Goal: Task Accomplishment & Management: Manage account settings

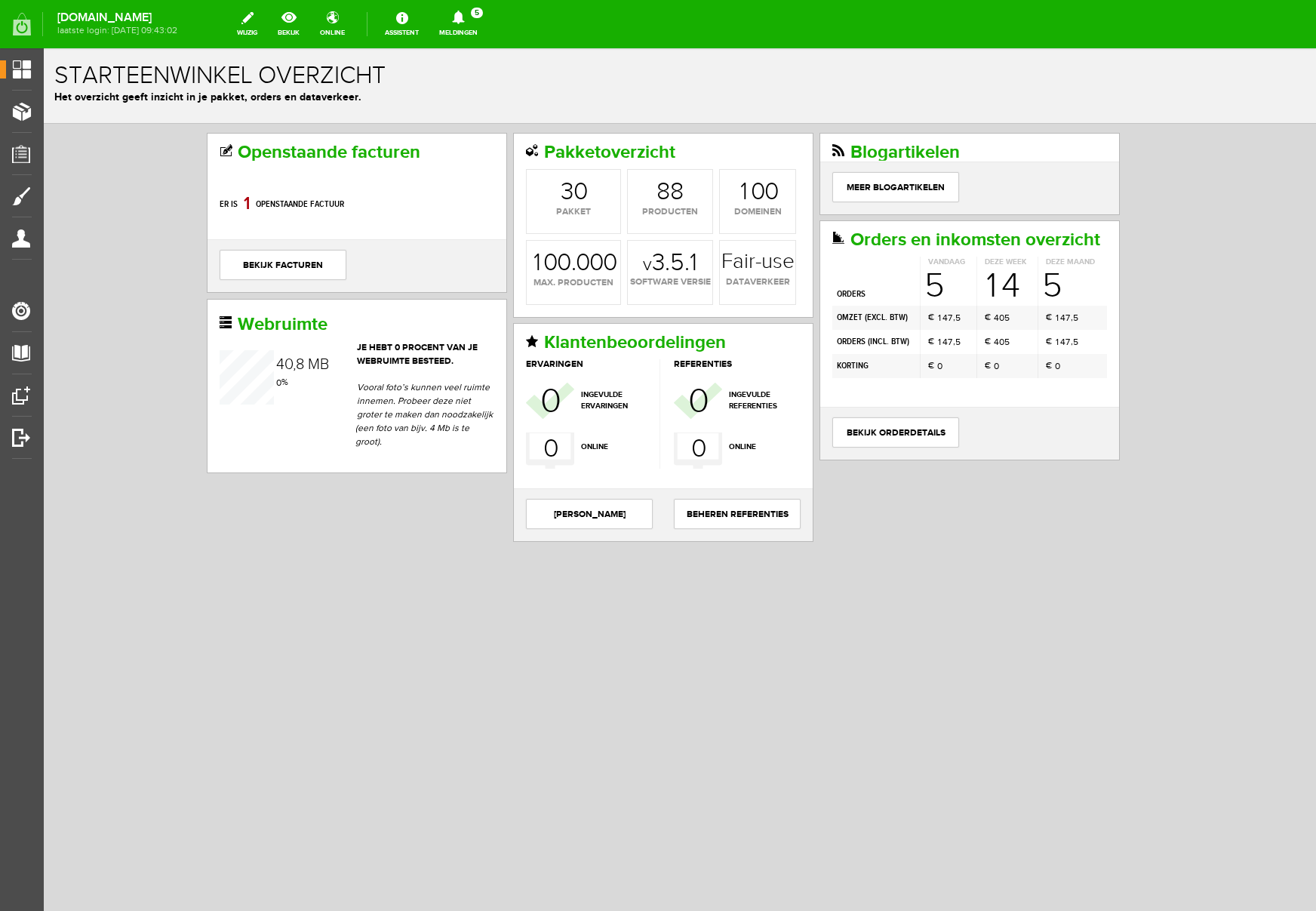
click at [464, 21] on icon at bounding box center [458, 17] width 12 height 14
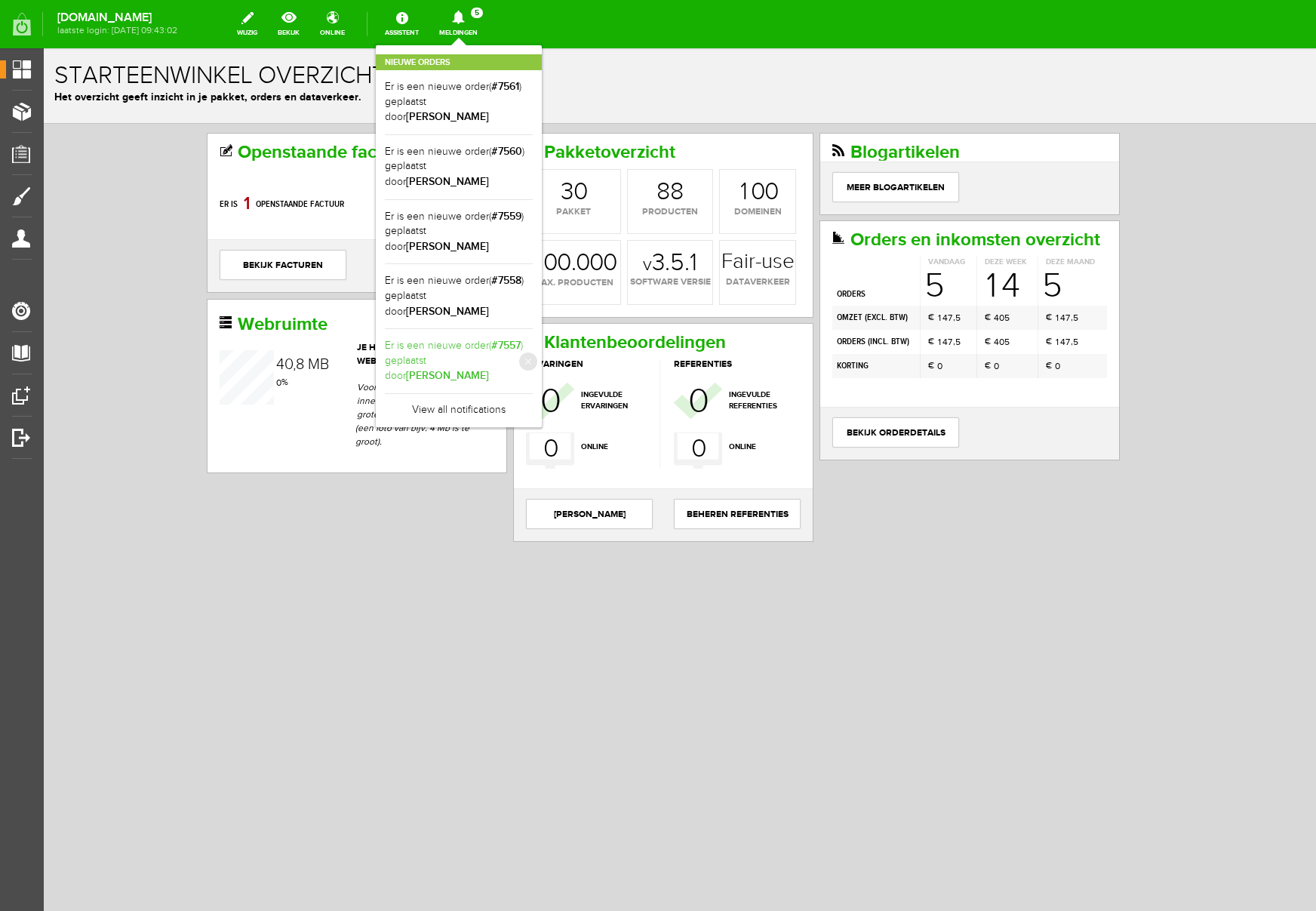
click at [489, 369] on b "[PERSON_NAME]" at bounding box center [447, 375] width 83 height 13
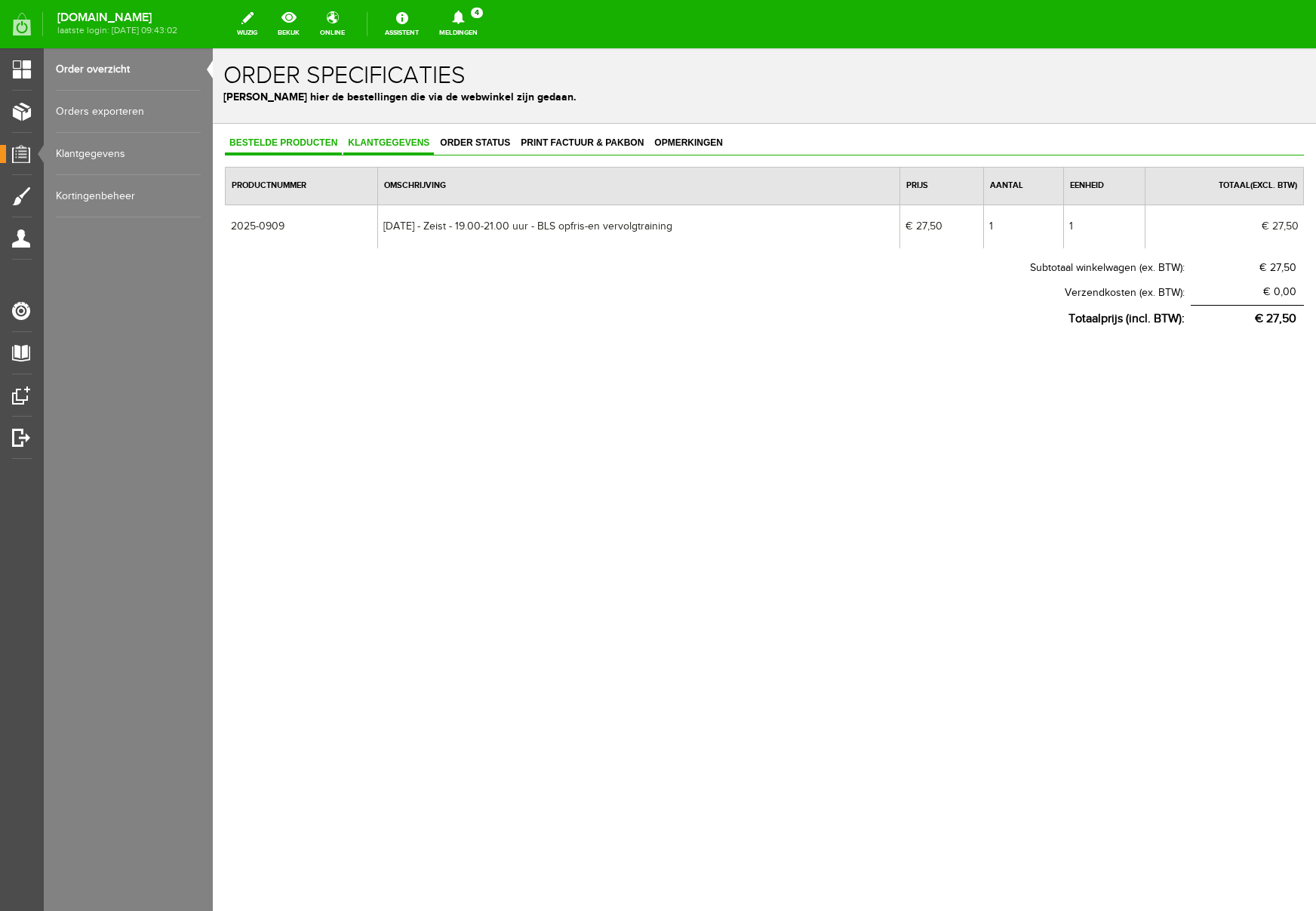
click at [402, 143] on span "Klantgegevens" at bounding box center [389, 143] width 91 height 10
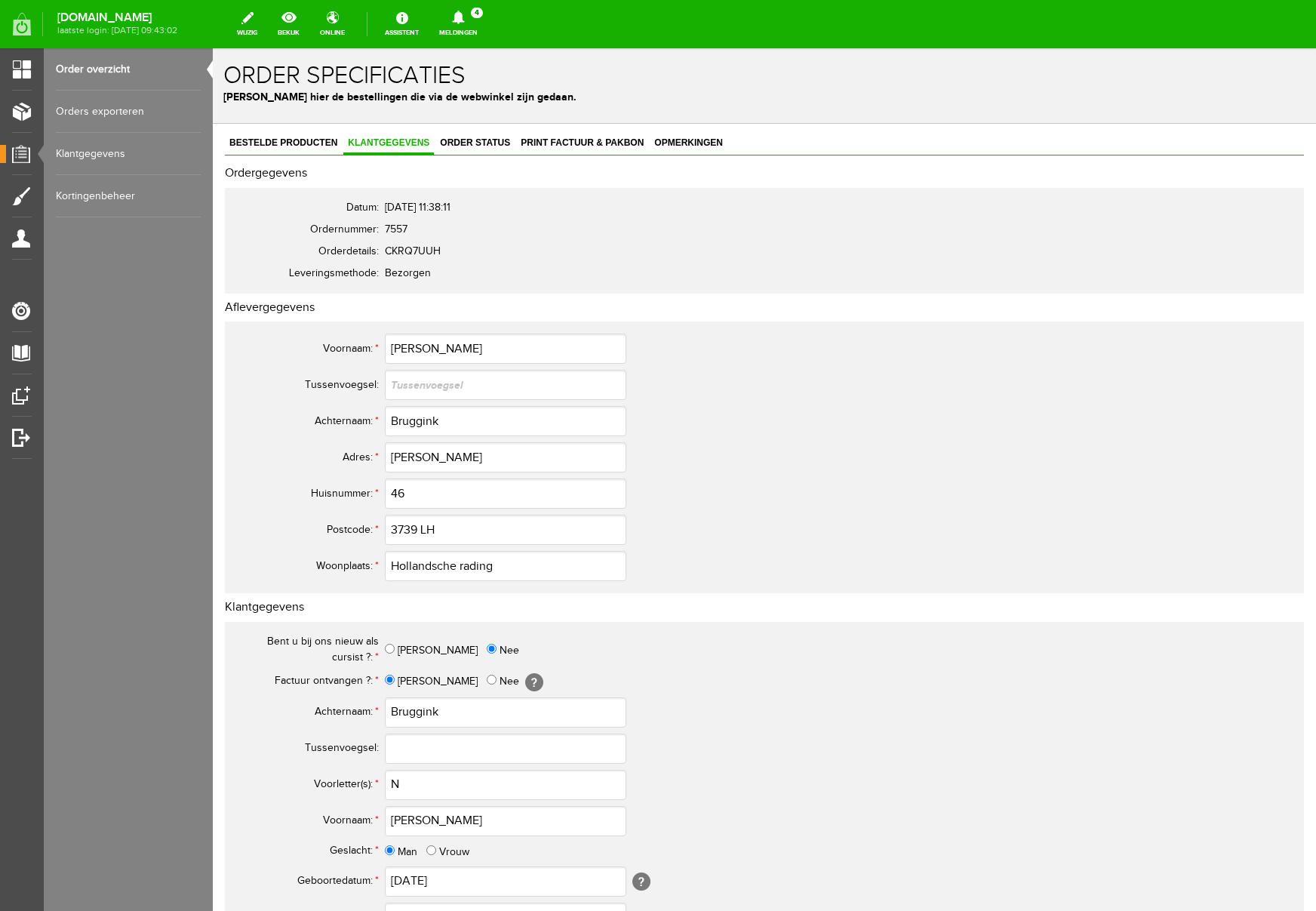
click at [464, 15] on icon at bounding box center [458, 17] width 12 height 14
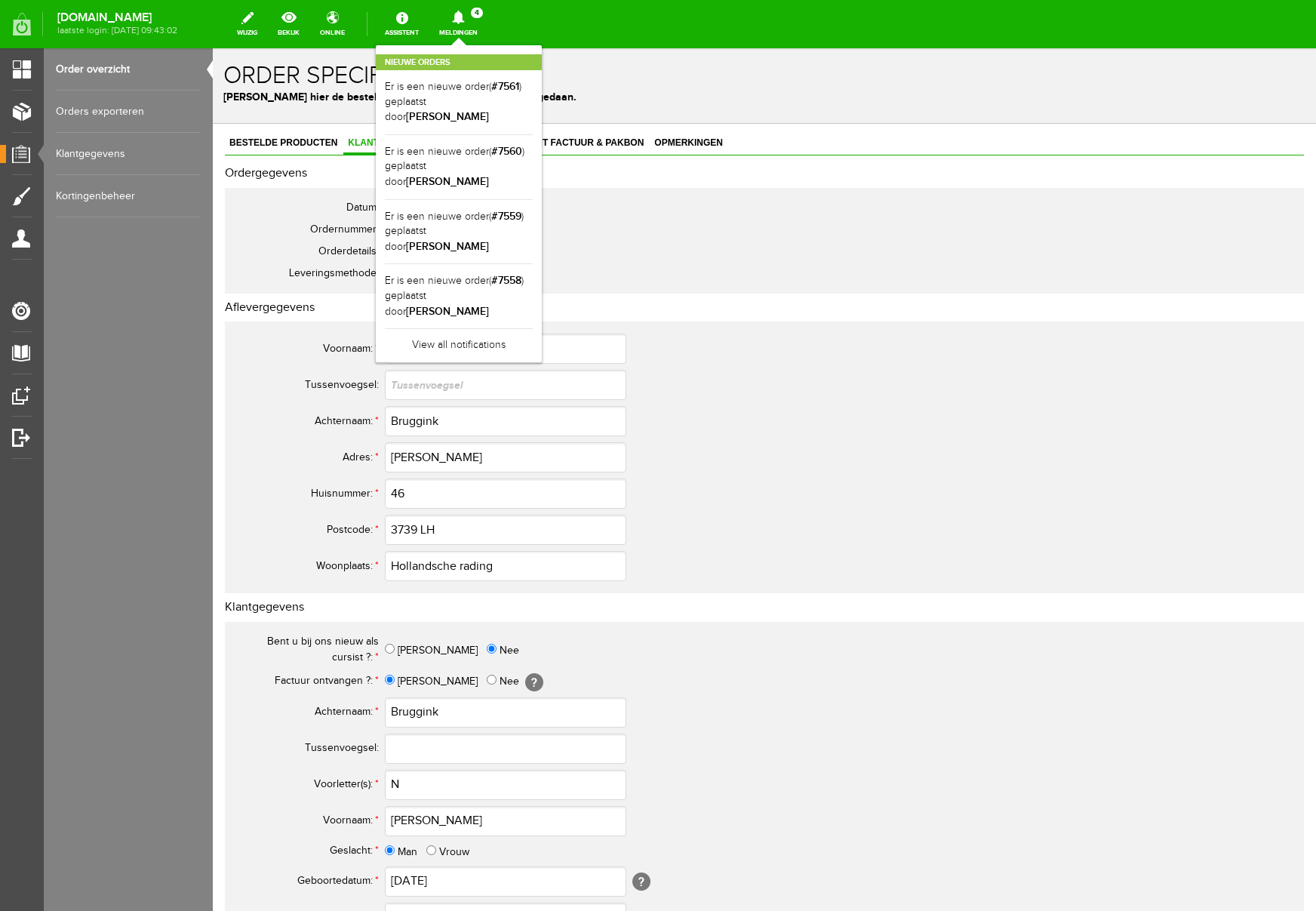
click at [1003, 413] on div "Voornaam: * [PERSON_NAME] [GEOGRAPHIC_DATA]: Achternaam: * Bruggink Adres: * Ad…" at bounding box center [764, 458] width 1079 height 272
click at [542, 61] on h2 "Nieuwe orders" at bounding box center [458, 62] width 166 height 15
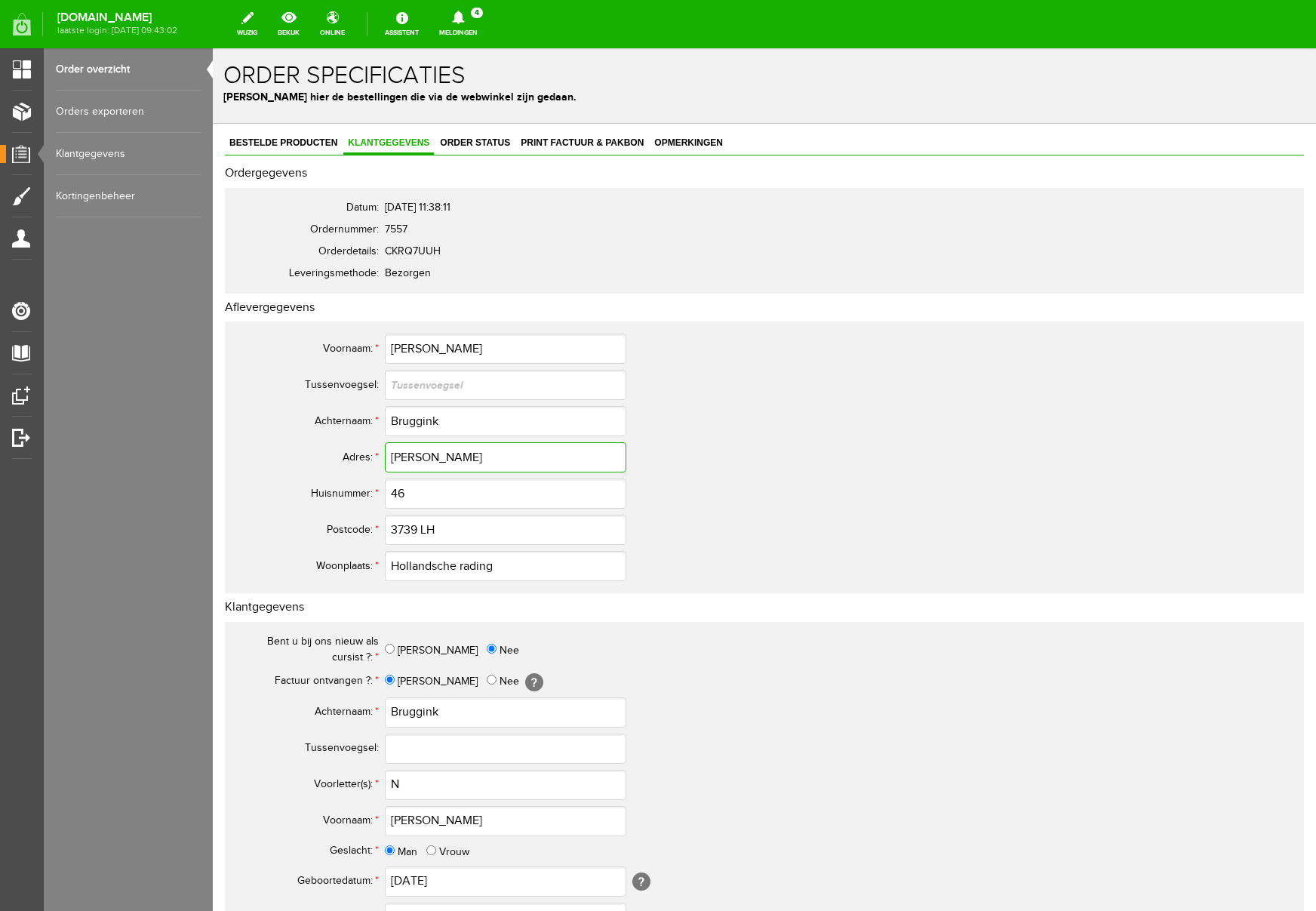
drag, startPoint x: 419, startPoint y: 458, endPoint x: 485, endPoint y: 462, distance: 66.1
click at [420, 458] on input "[PERSON_NAME]" at bounding box center [505, 457] width 241 height 30
type input "[PERSON_NAME]"
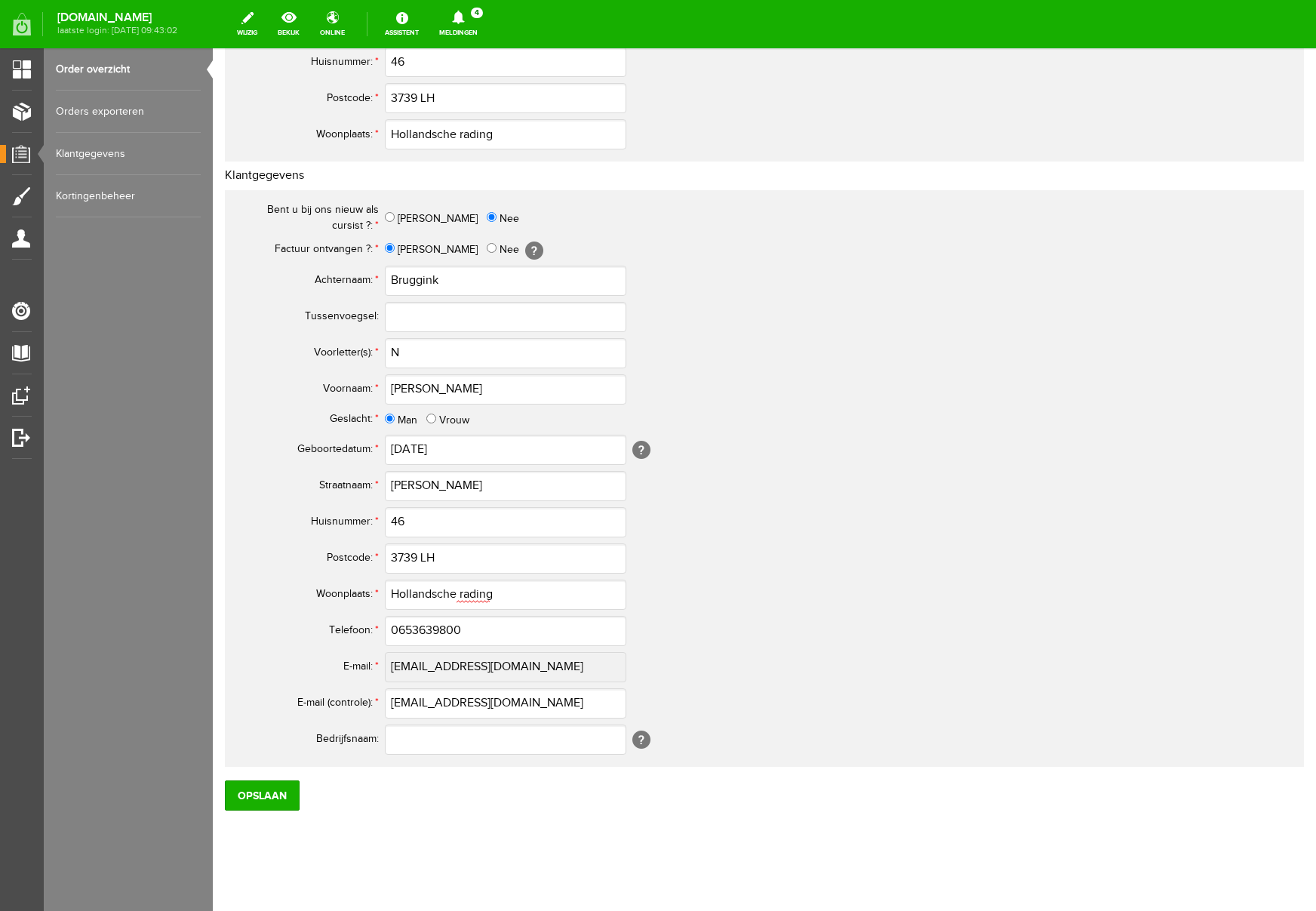
scroll to position [434, 0]
click at [411, 353] on input "N" at bounding box center [505, 350] width 241 height 30
type input "N."
click at [466, 590] on input "Hollandsche rading" at bounding box center [505, 592] width 241 height 30
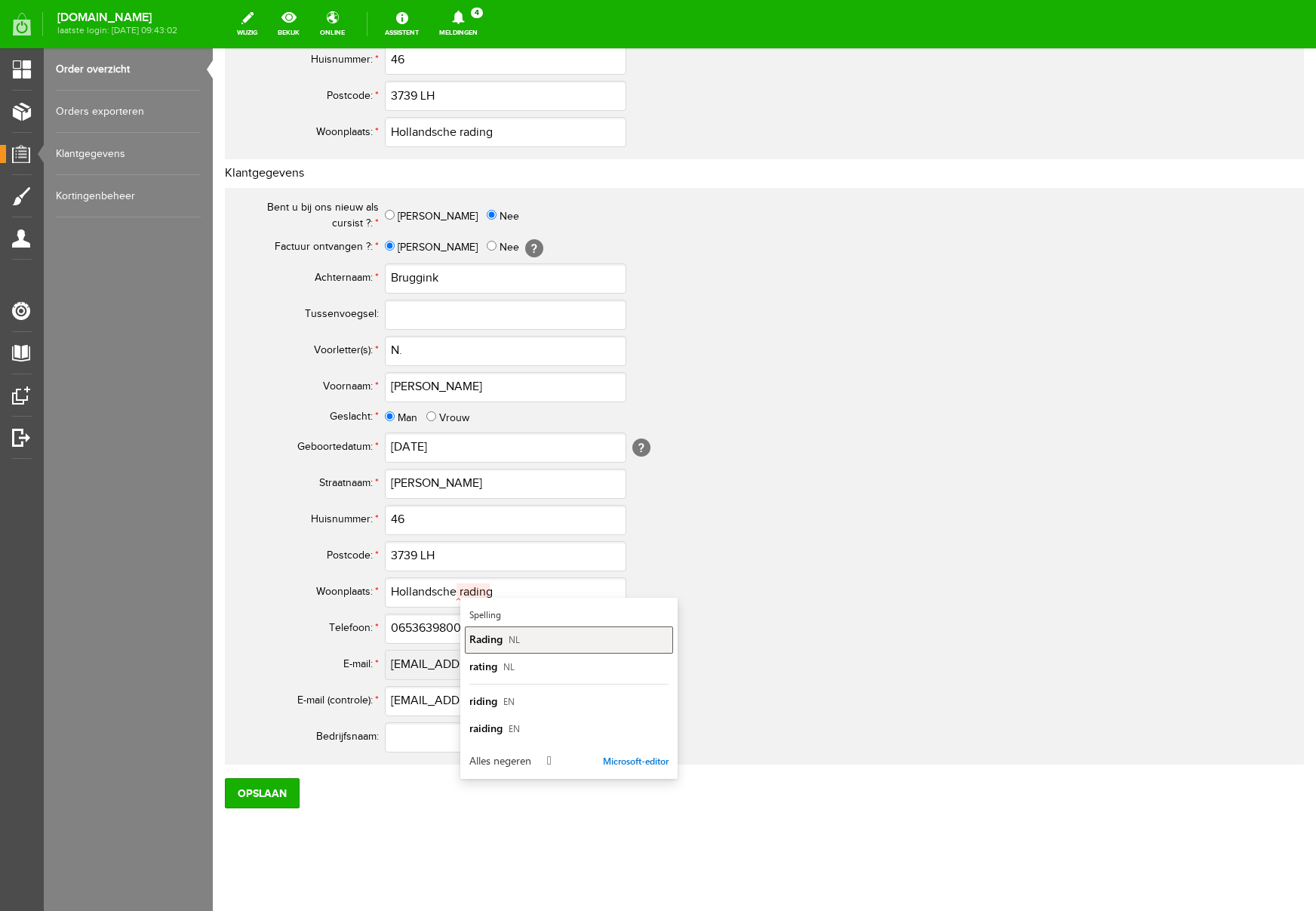
click at [491, 641] on span "Rading" at bounding box center [486, 639] width 33 height 15
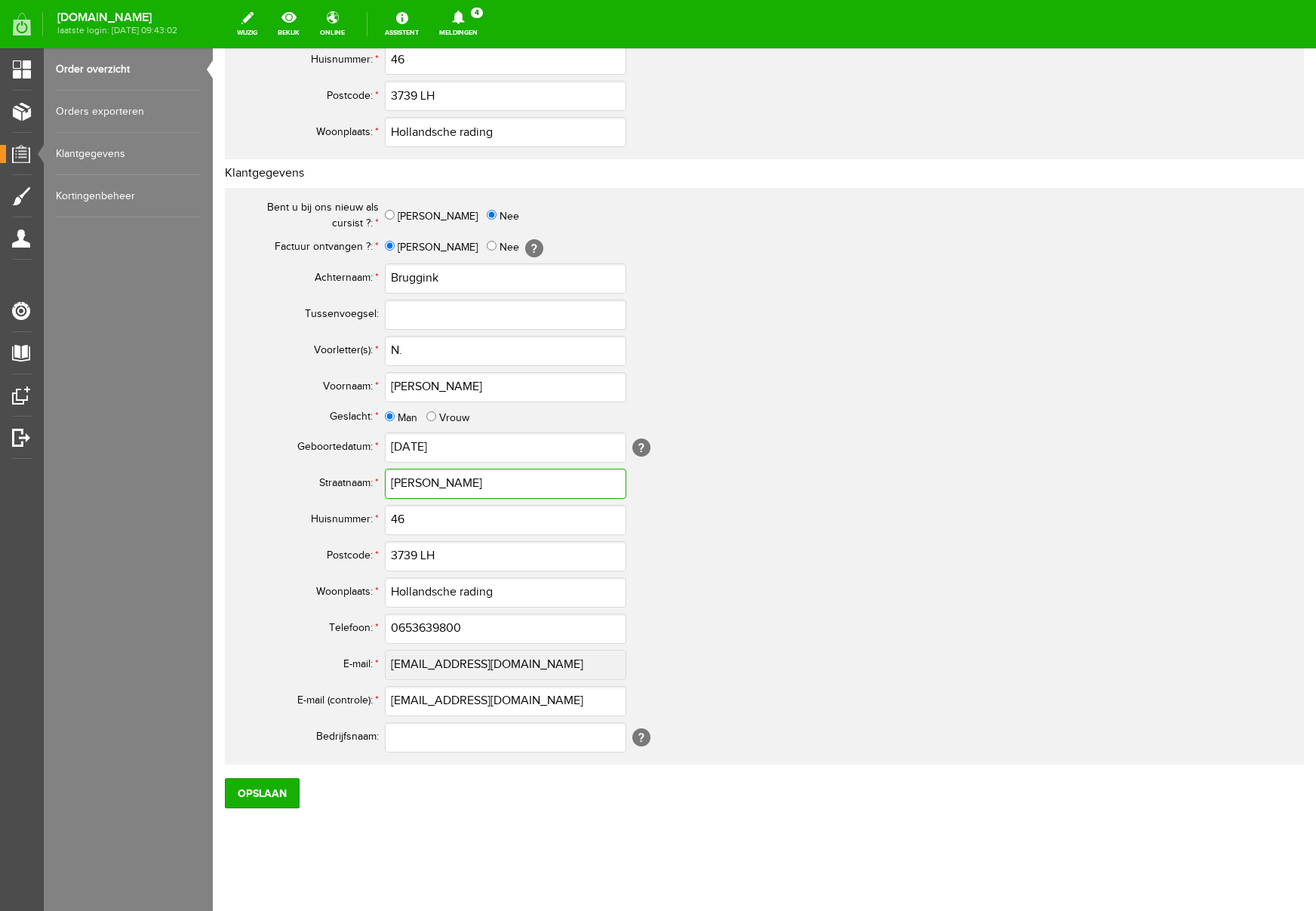
click at [422, 482] on input "[PERSON_NAME]" at bounding box center [505, 483] width 241 height 30
type input "[PERSON_NAME]"
click at [405, 628] on input "0653639800" at bounding box center [505, 629] width 241 height 30
type input "06-53639800"
click at [278, 790] on input "Opslaan" at bounding box center [262, 794] width 75 height 30
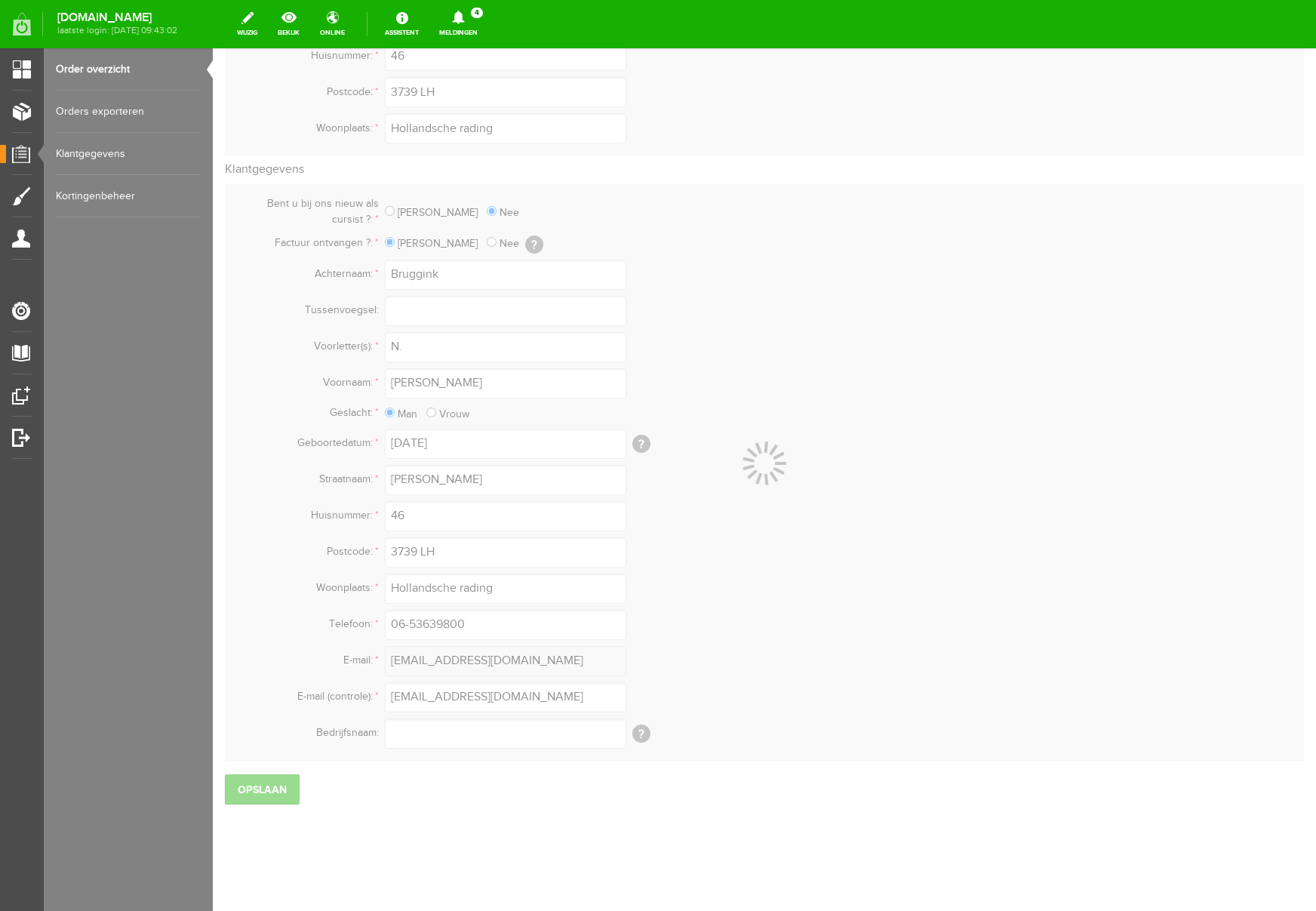
scroll to position [437, 0]
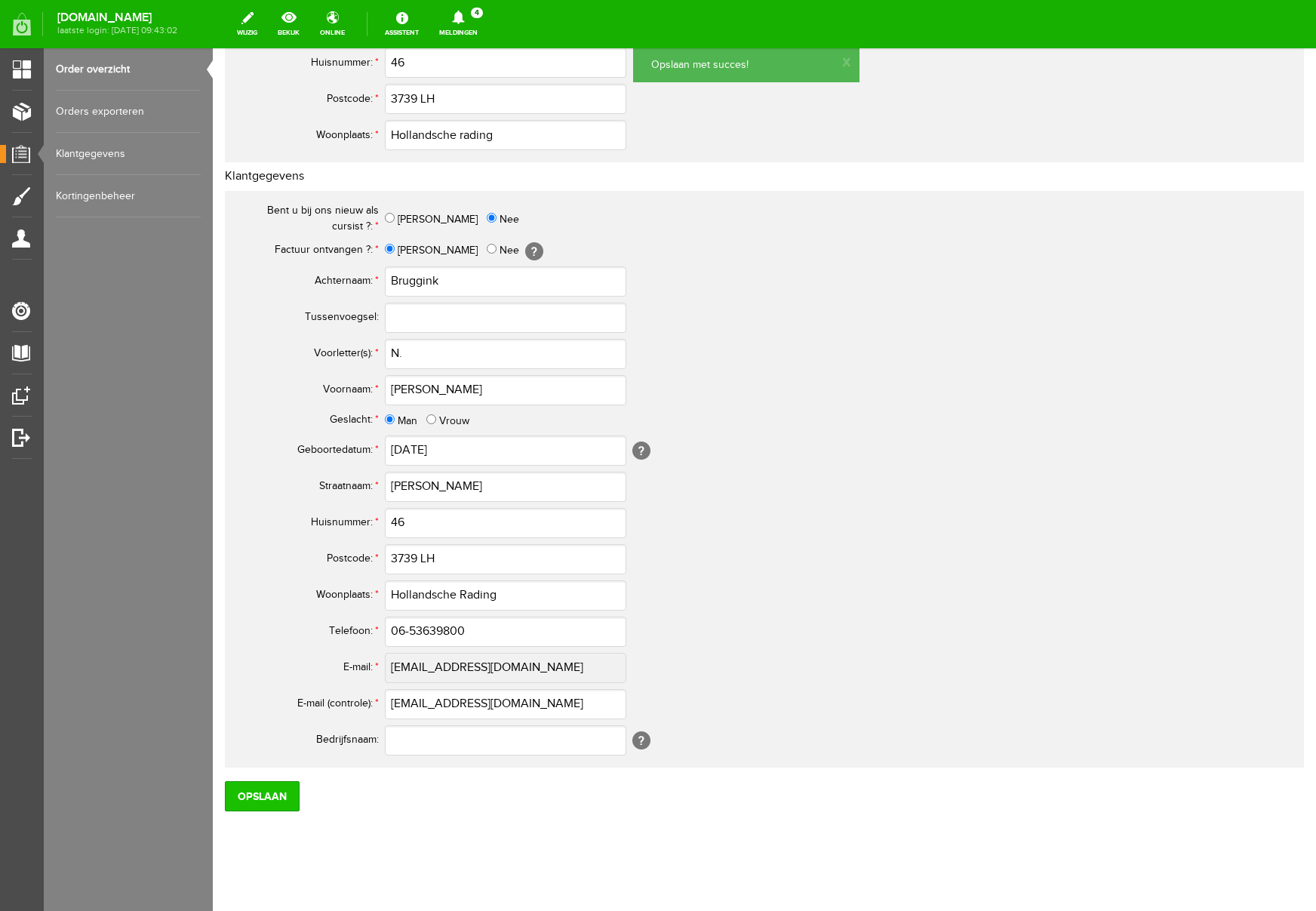
click at [265, 804] on input "Opslaan" at bounding box center [262, 796] width 75 height 30
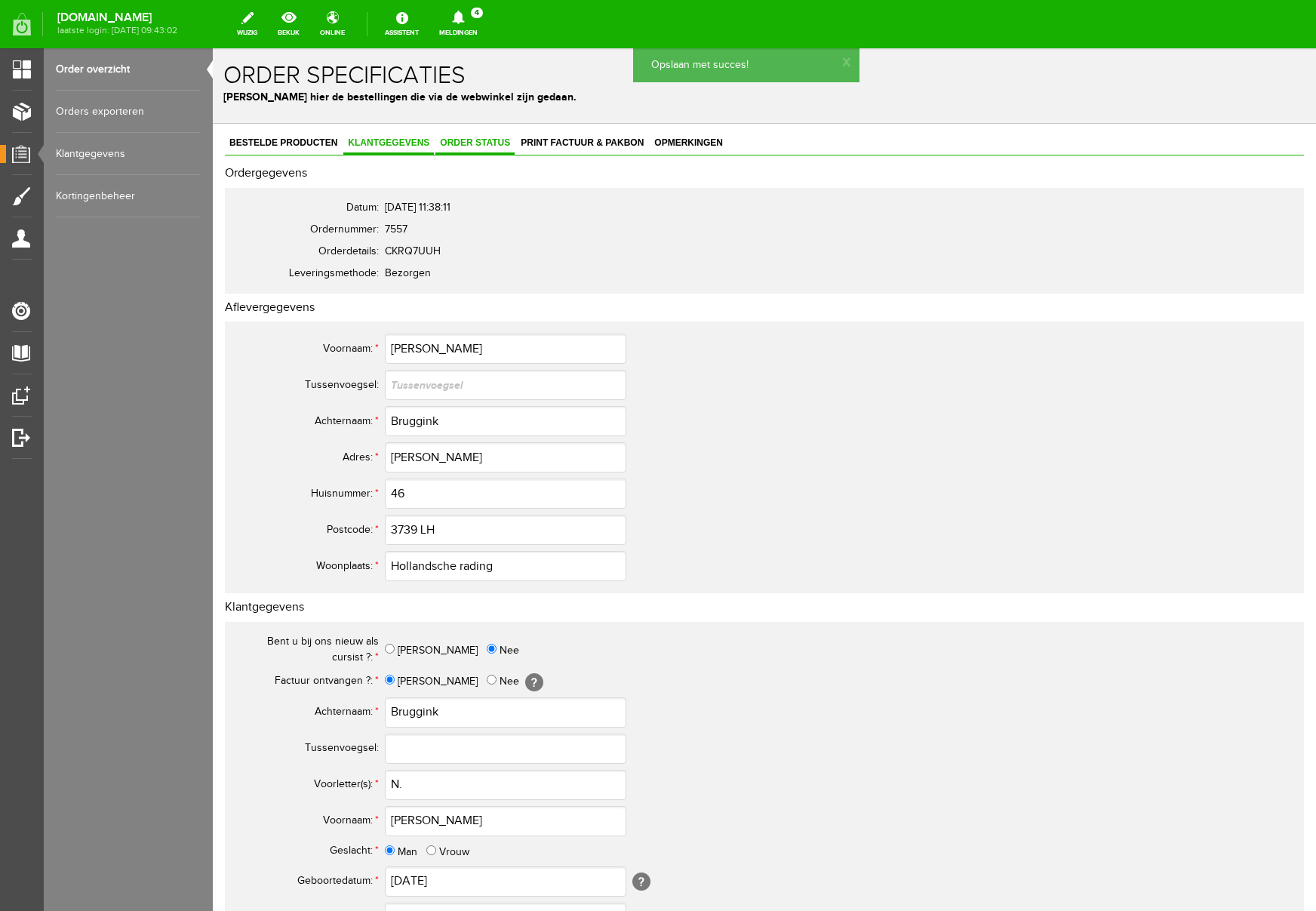
click at [453, 142] on span "Order status" at bounding box center [475, 143] width 79 height 10
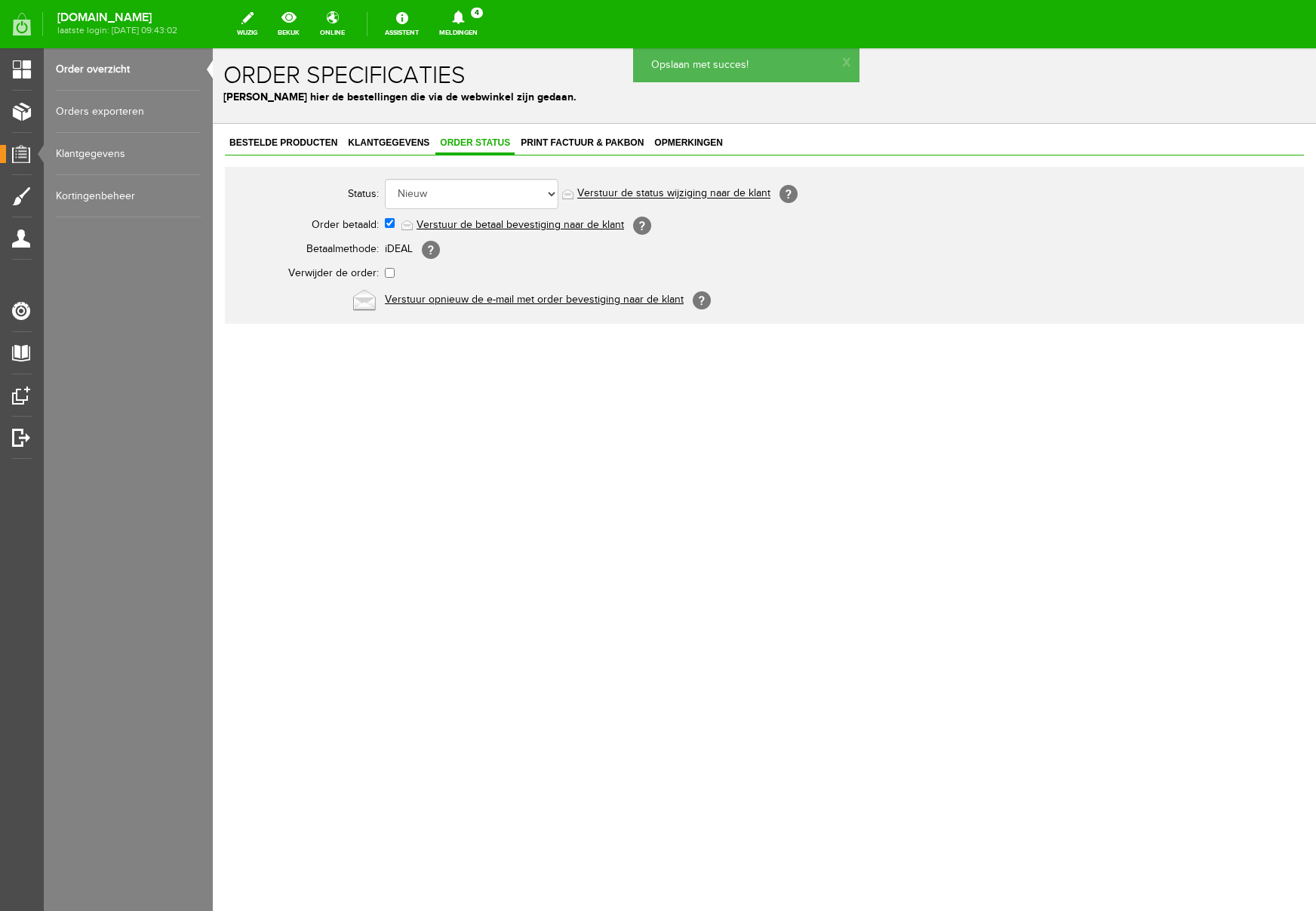
click at [531, 225] on link "Verstuur de betaal bevestiging naar de klant" at bounding box center [520, 225] width 208 height 12
click at [597, 143] on span "Print factuur & pakbon" at bounding box center [582, 143] width 132 height 10
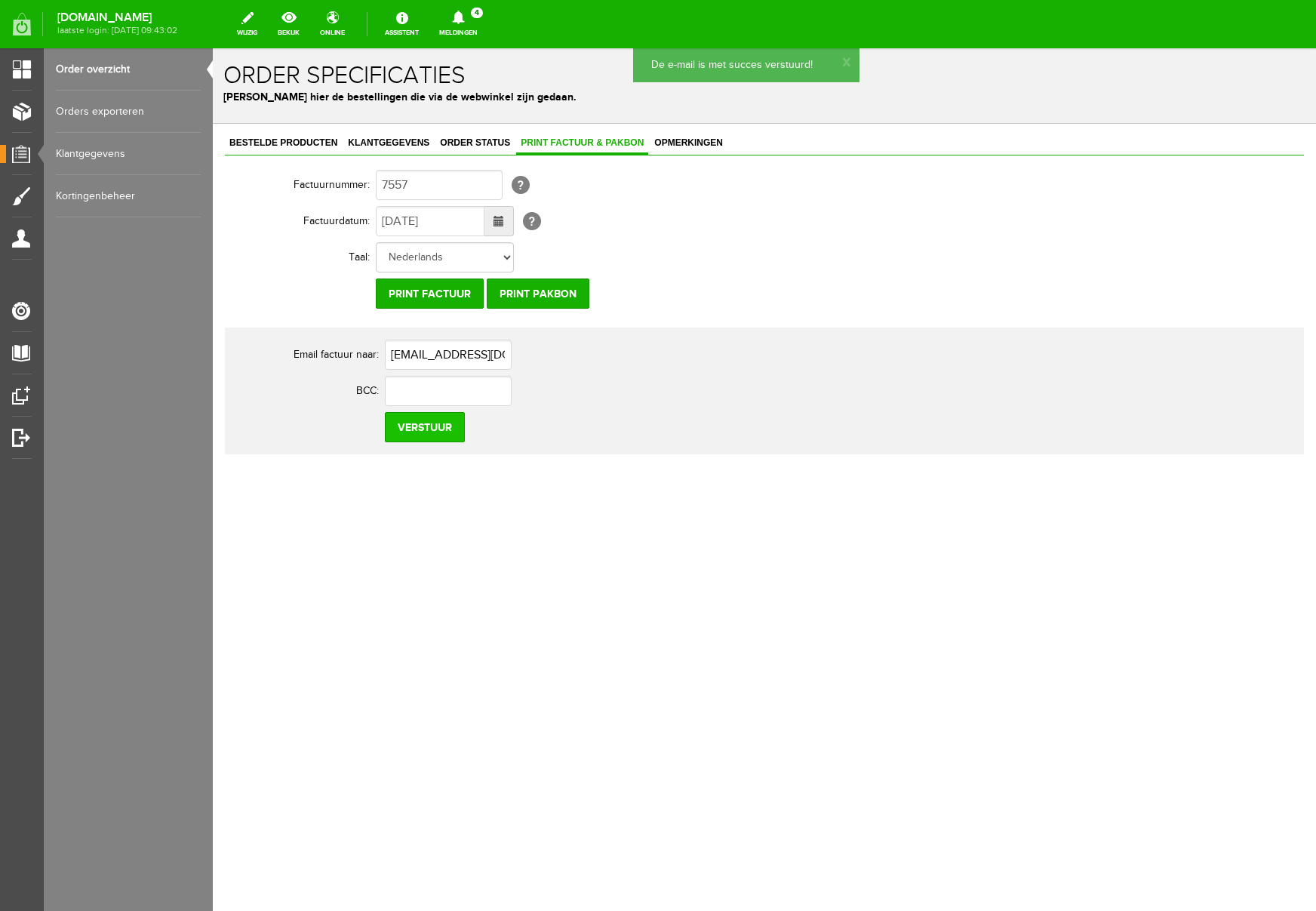
click at [422, 428] on input "Verstuur" at bounding box center [424, 427] width 80 height 30
click at [464, 13] on icon at bounding box center [458, 17] width 12 height 14
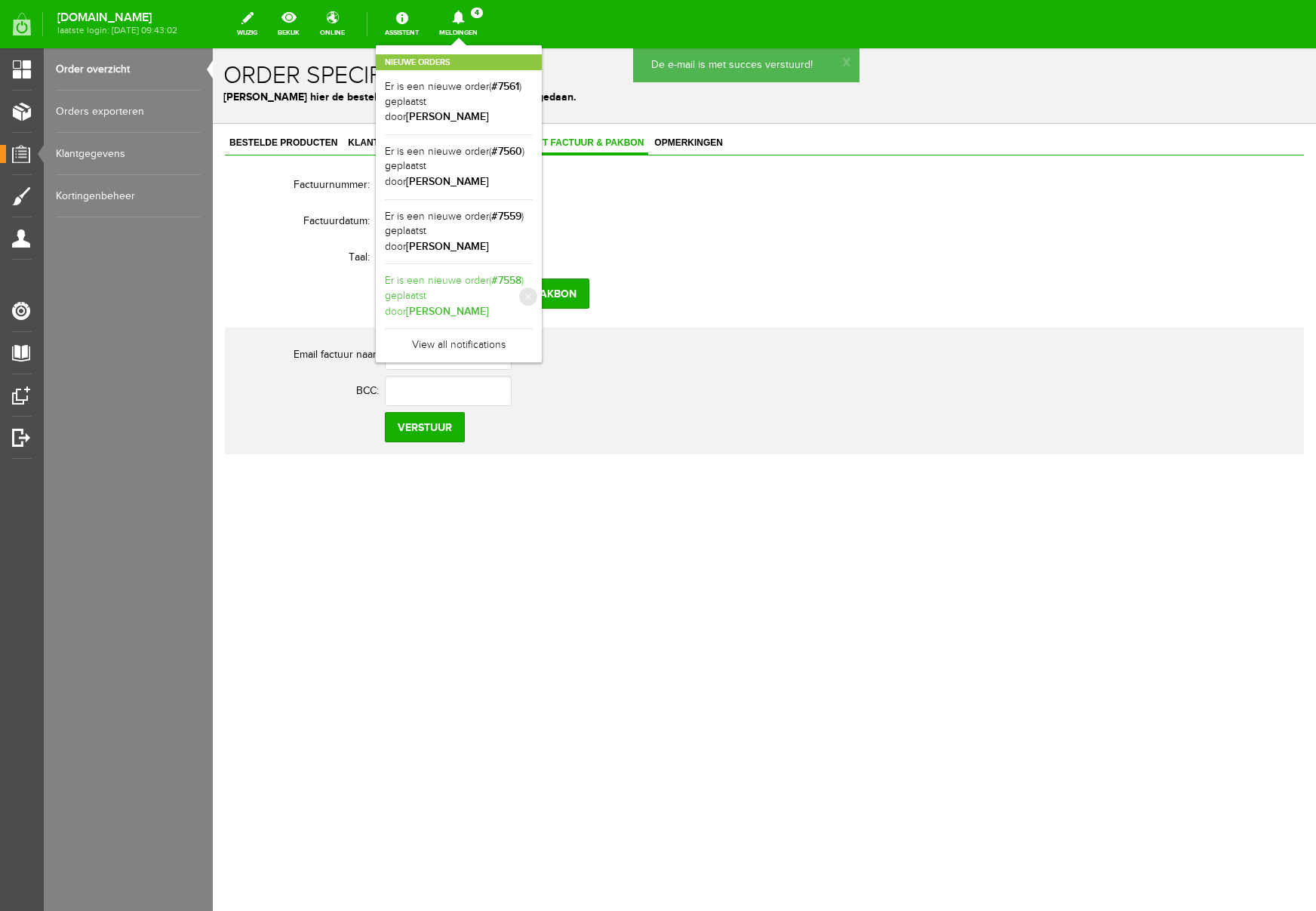
click at [489, 305] on b "[PERSON_NAME]" at bounding box center [447, 311] width 83 height 13
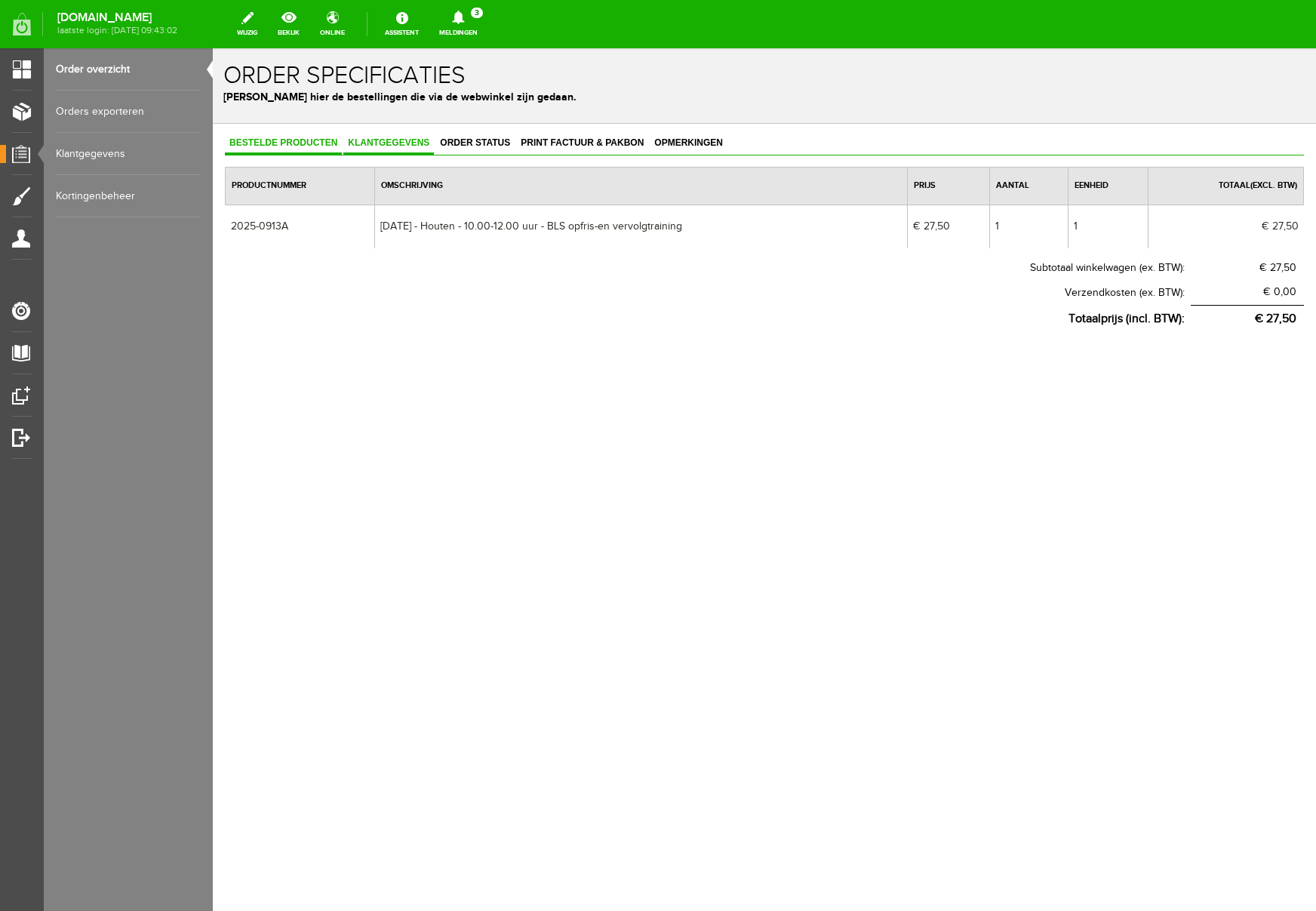
click at [397, 137] on span "Klantgegevens" at bounding box center [389, 143] width 91 height 10
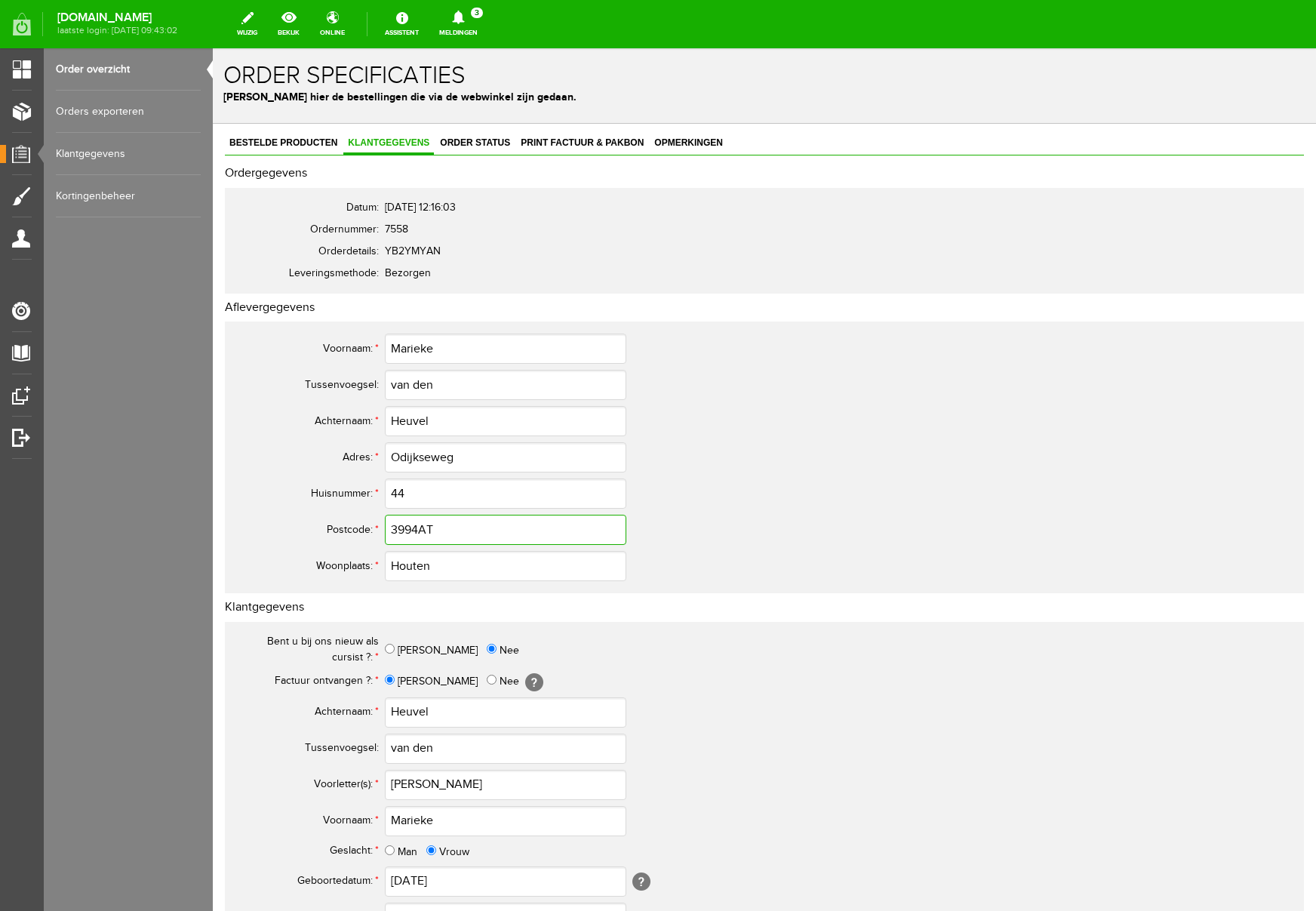
click at [418, 530] on input "3994AT" at bounding box center [505, 530] width 241 height 30
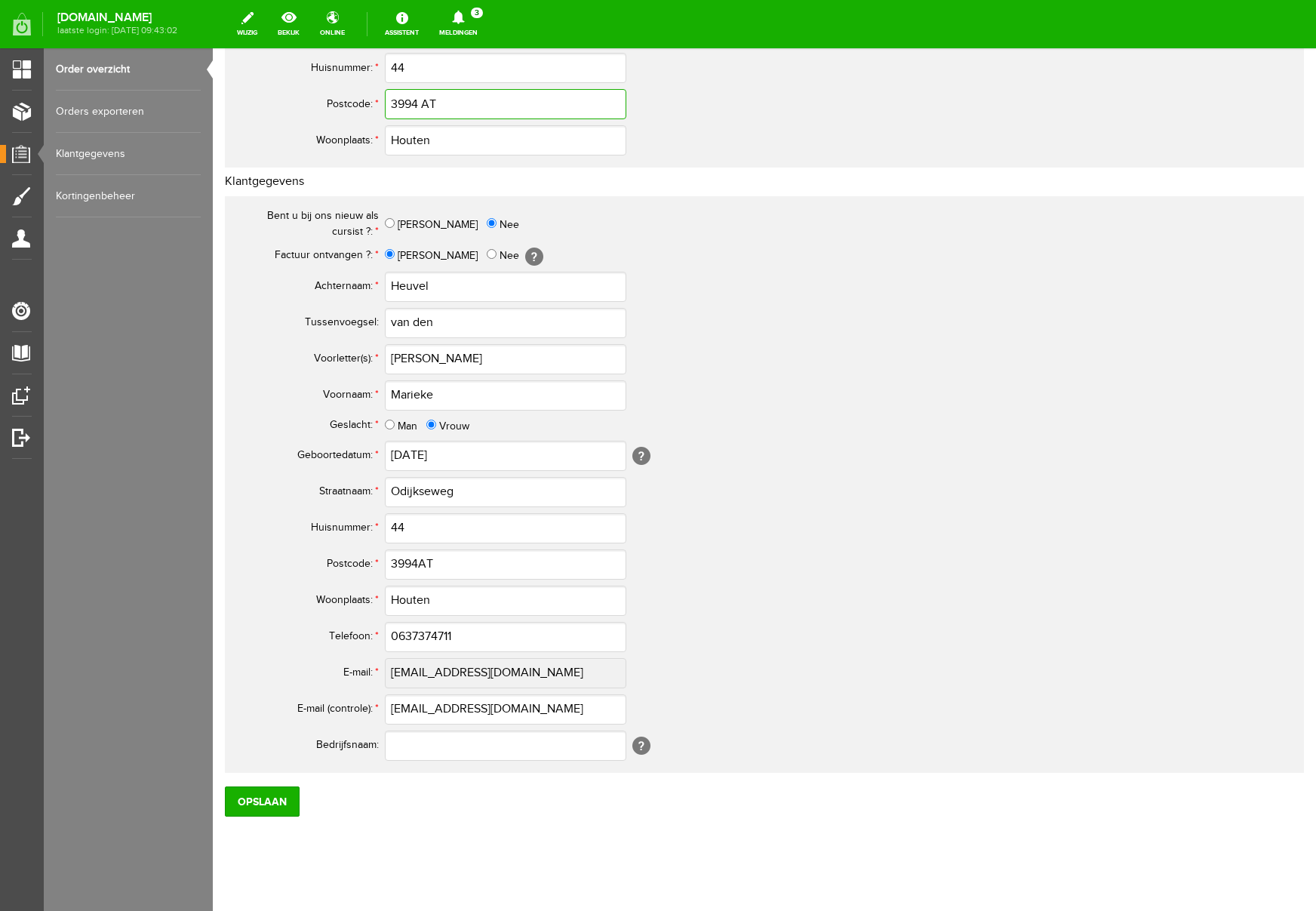
scroll to position [442, 0]
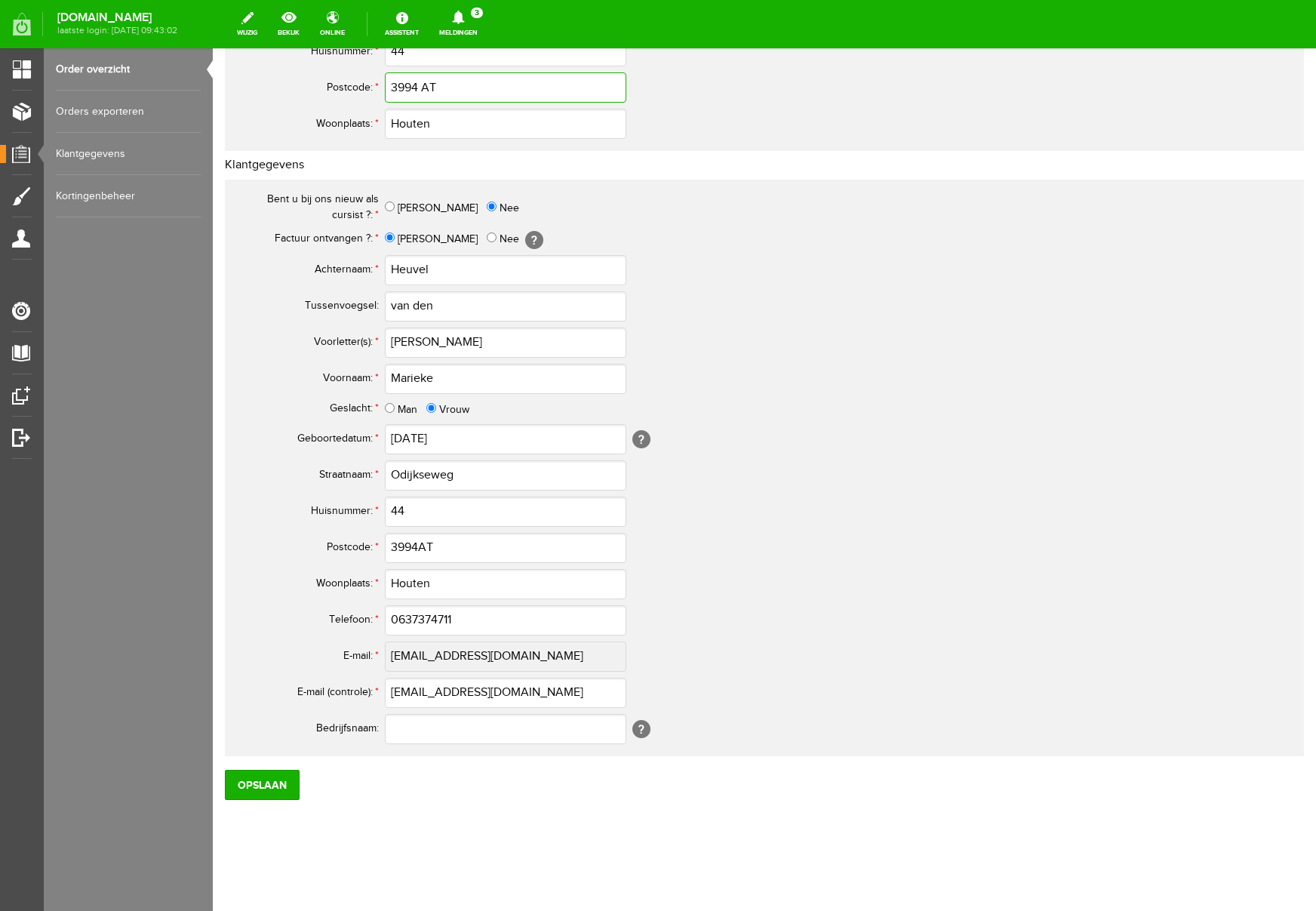
type input "3994 AT"
click at [417, 547] on input "3994AT" at bounding box center [505, 548] width 241 height 30
type input "3994 AT"
click at [403, 620] on input "0637374711" at bounding box center [505, 620] width 241 height 30
type input "06-37374711"
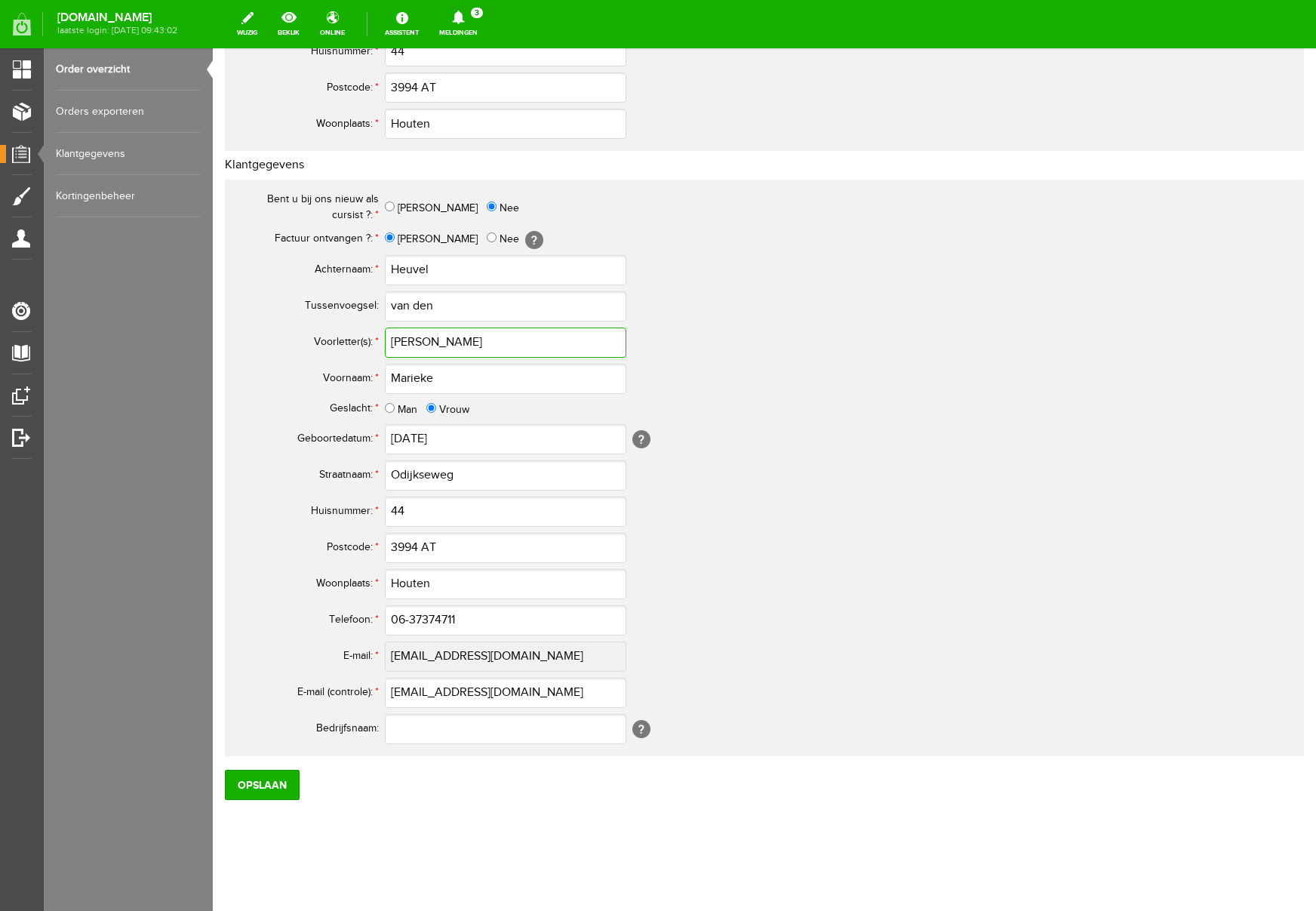
drag, startPoint x: 415, startPoint y: 343, endPoint x: 425, endPoint y: 344, distance: 10.0
click at [416, 343] on input "[PERSON_NAME]" at bounding box center [505, 343] width 241 height 30
click at [276, 790] on input "Opslaan" at bounding box center [262, 785] width 75 height 30
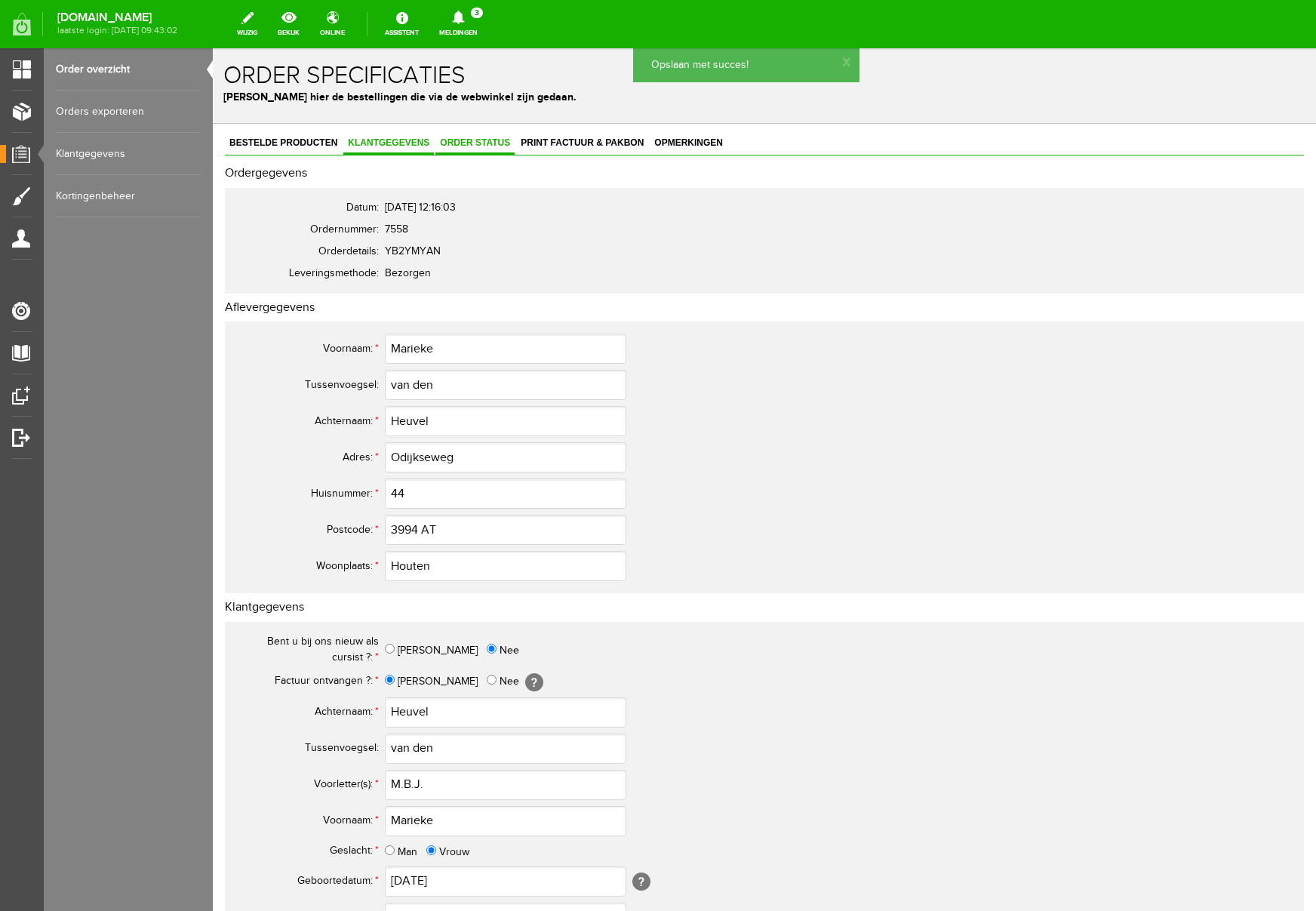
click at [483, 138] on span "Order status" at bounding box center [475, 143] width 79 height 10
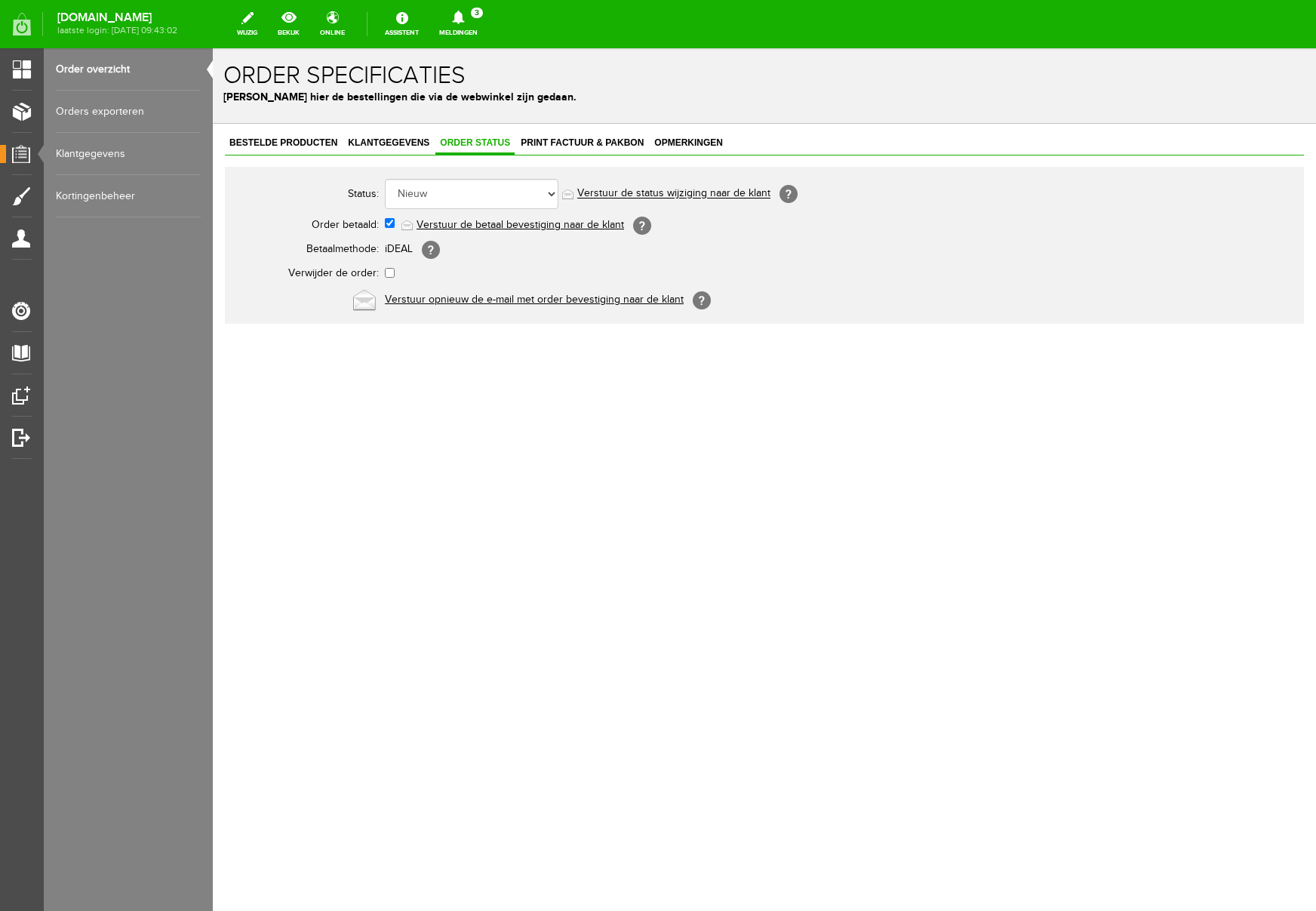
click at [517, 222] on link "Verstuur de betaal bevestiging naar de klant" at bounding box center [520, 225] width 208 height 12
click at [587, 142] on span "Print factuur & pakbon" at bounding box center [582, 143] width 132 height 10
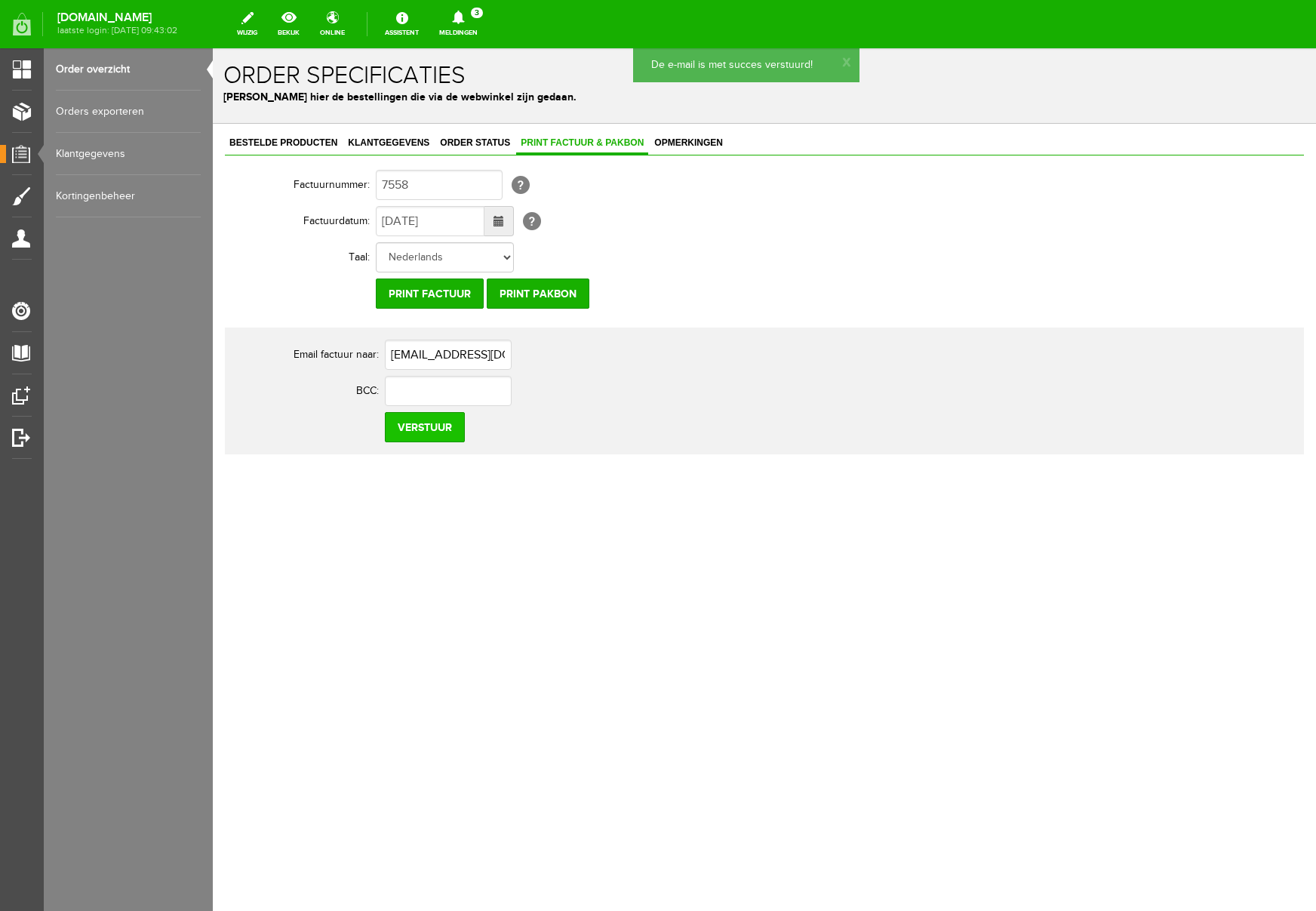
click at [457, 435] on input "Verstuur" at bounding box center [424, 427] width 80 height 30
click at [464, 15] on icon at bounding box center [458, 17] width 12 height 14
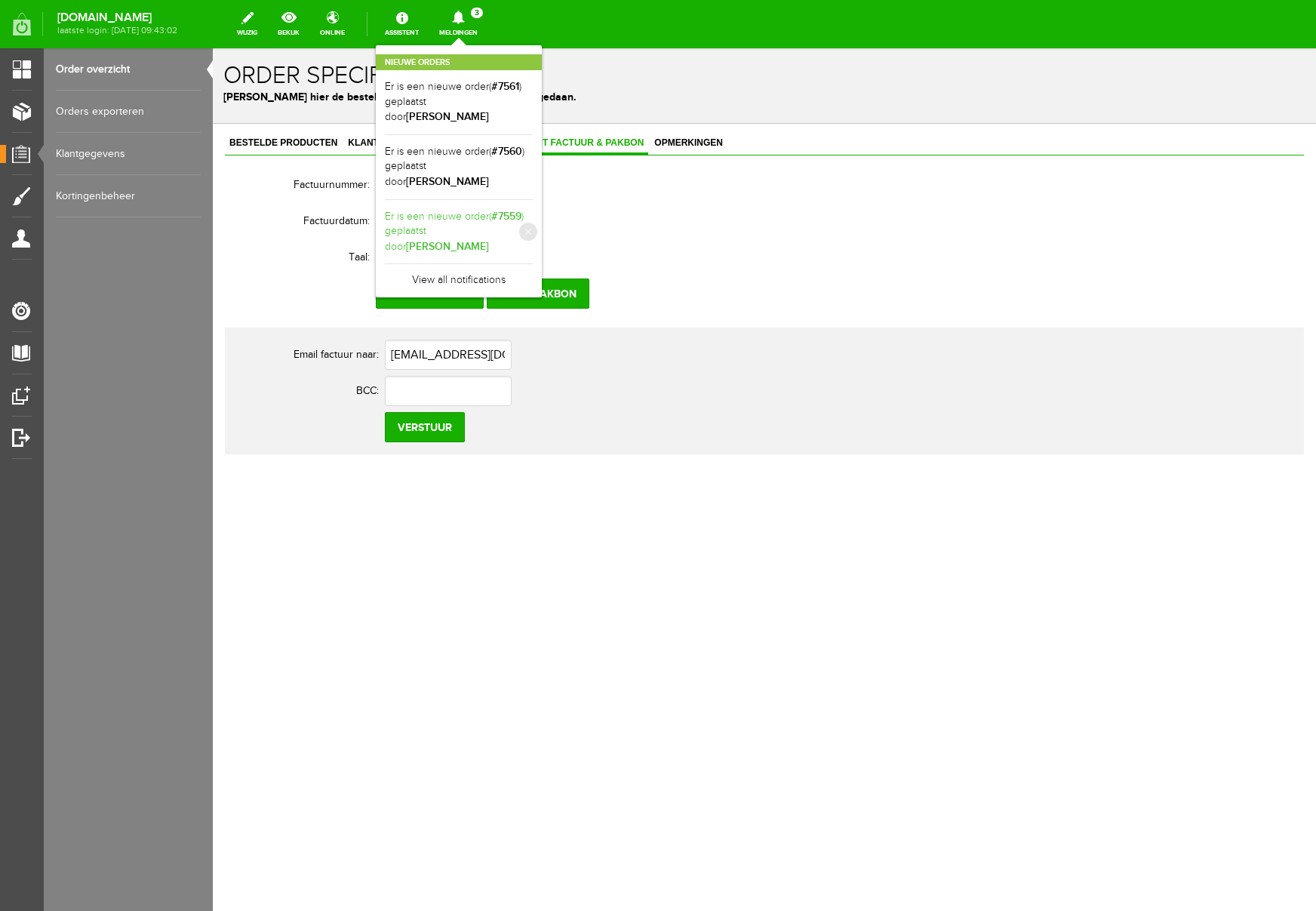
click at [533, 210] on link "Er is een nieuwe order( #7559 ) geplaatst door [PERSON_NAME]" at bounding box center [458, 233] width 148 height 46
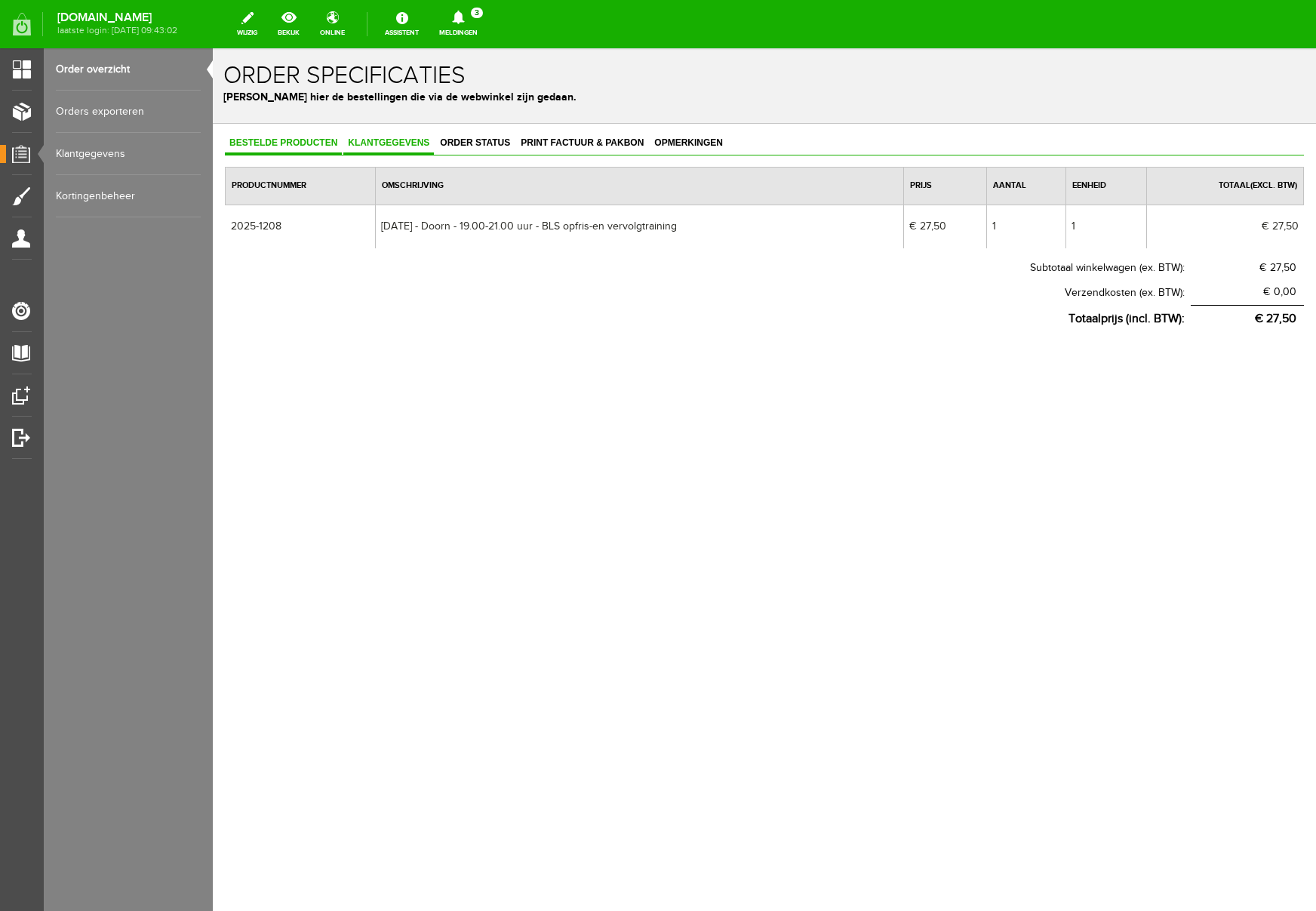
click at [386, 137] on span "Klantgegevens" at bounding box center [389, 143] width 91 height 10
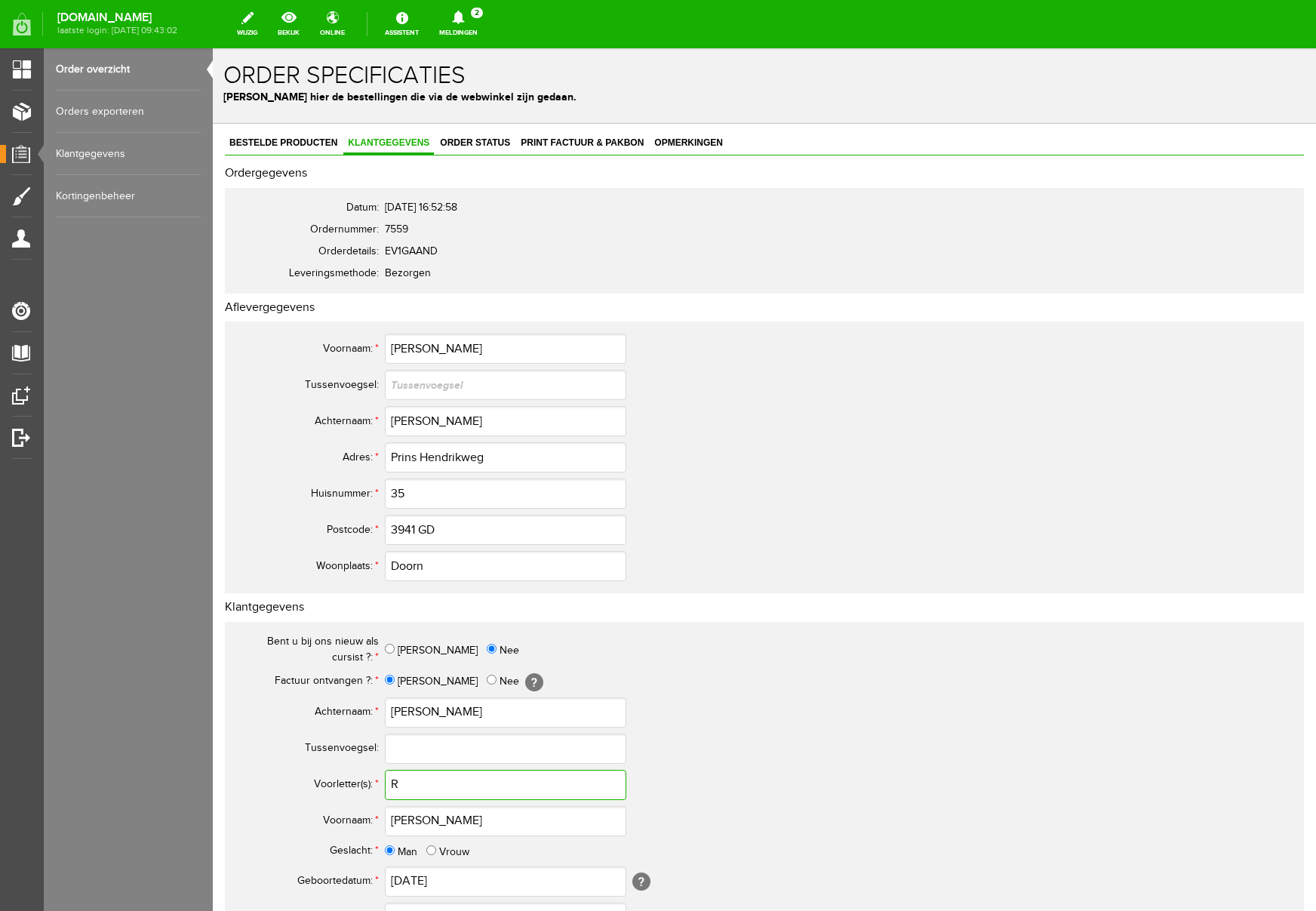
click at [428, 780] on input "R" at bounding box center [505, 785] width 241 height 30
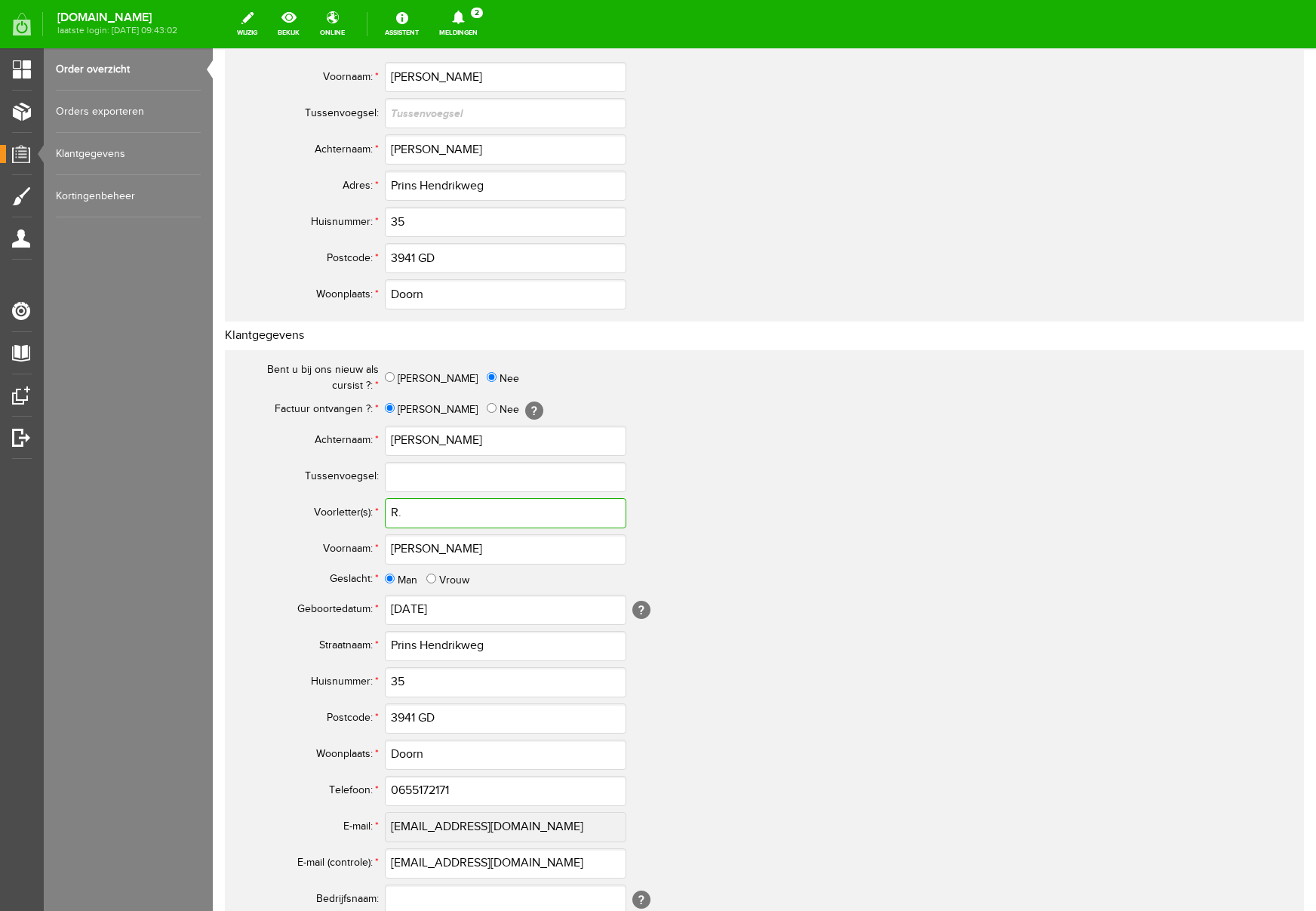
scroll to position [442, 0]
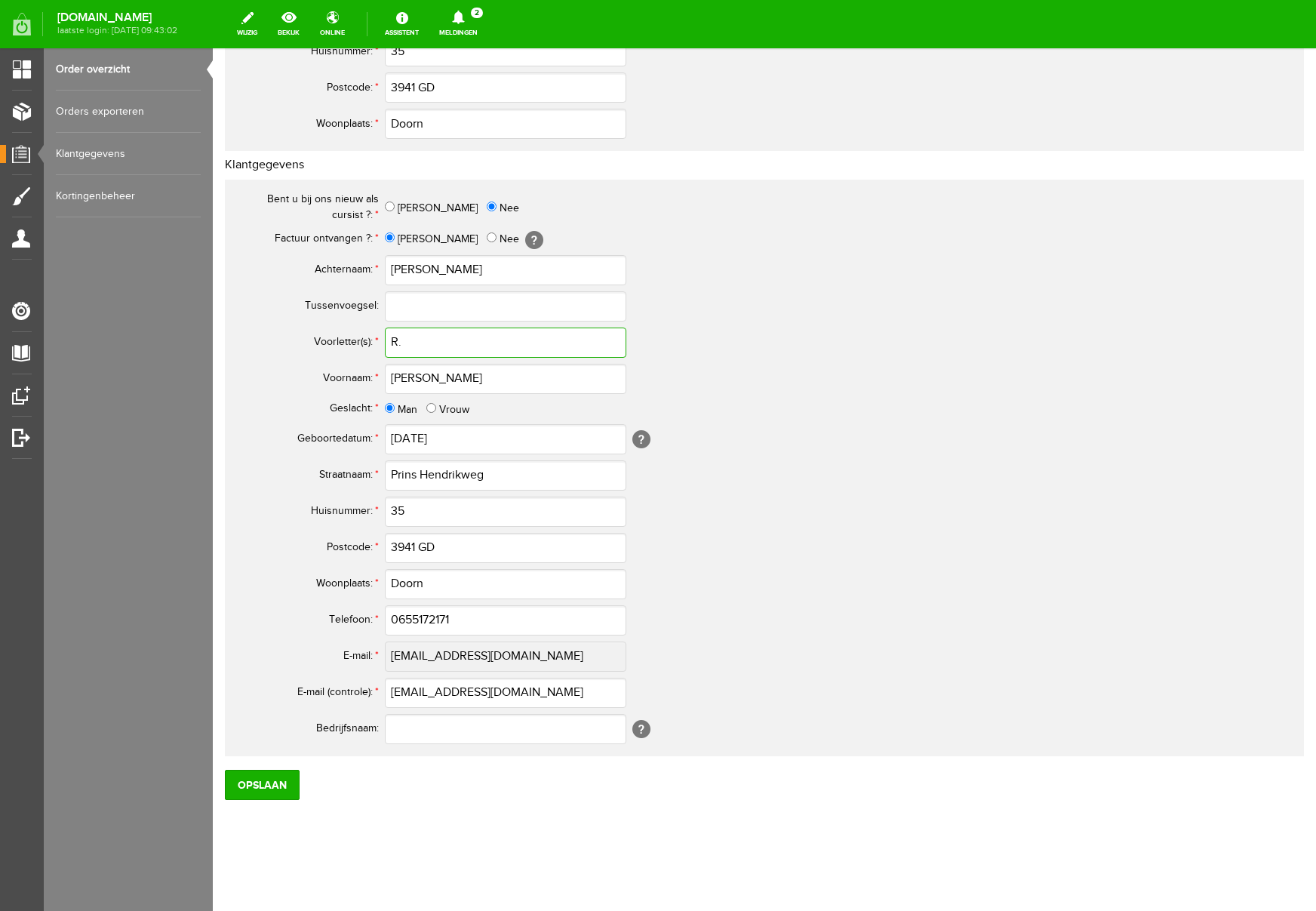
type input "R."
click at [405, 622] on input "0655172171" at bounding box center [505, 620] width 241 height 30
click at [265, 785] on input "Opslaan" at bounding box center [262, 785] width 75 height 30
click at [288, 793] on input "Opslaan" at bounding box center [262, 785] width 75 height 30
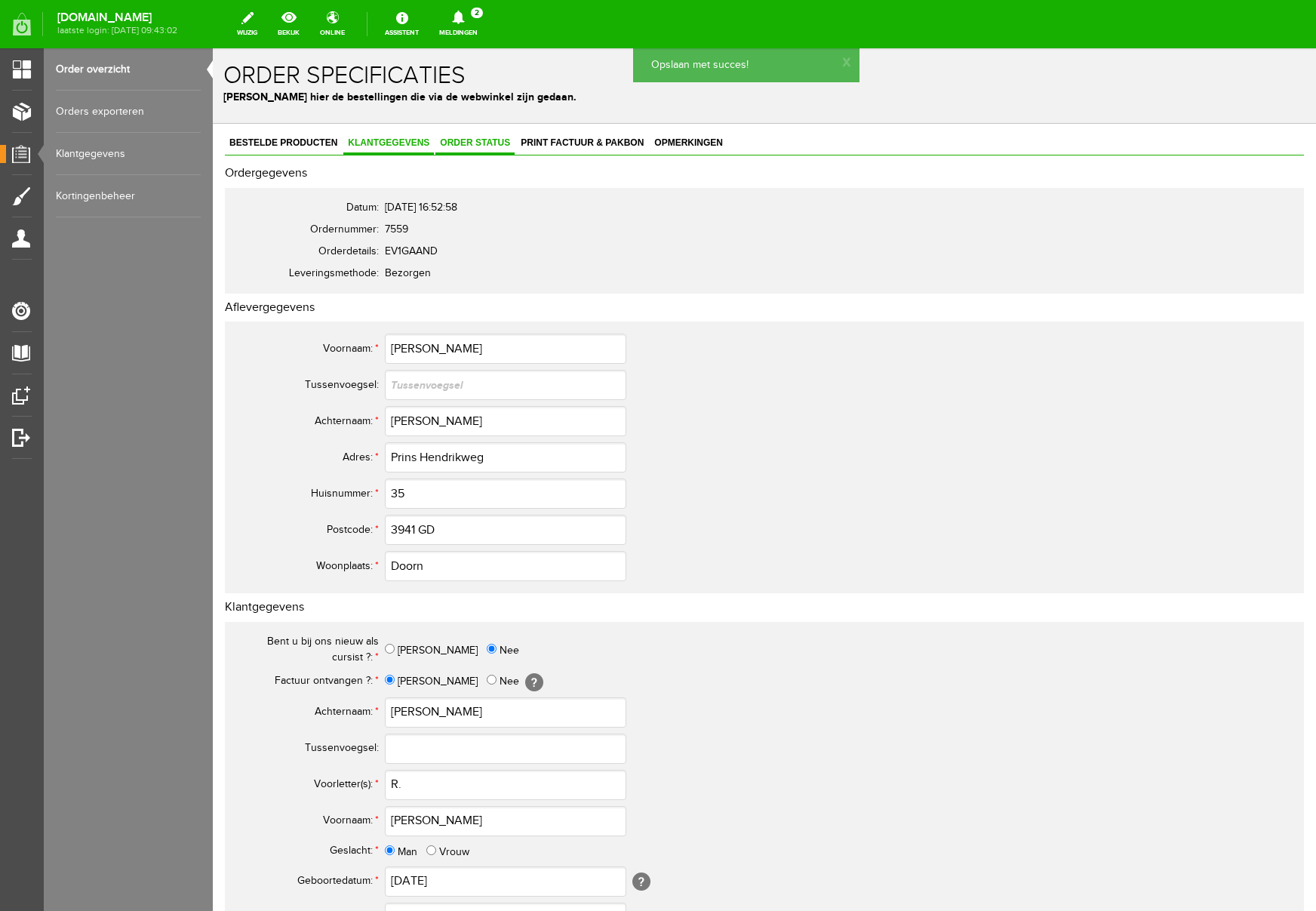
click at [478, 149] on link "Order status" at bounding box center [475, 143] width 79 height 21
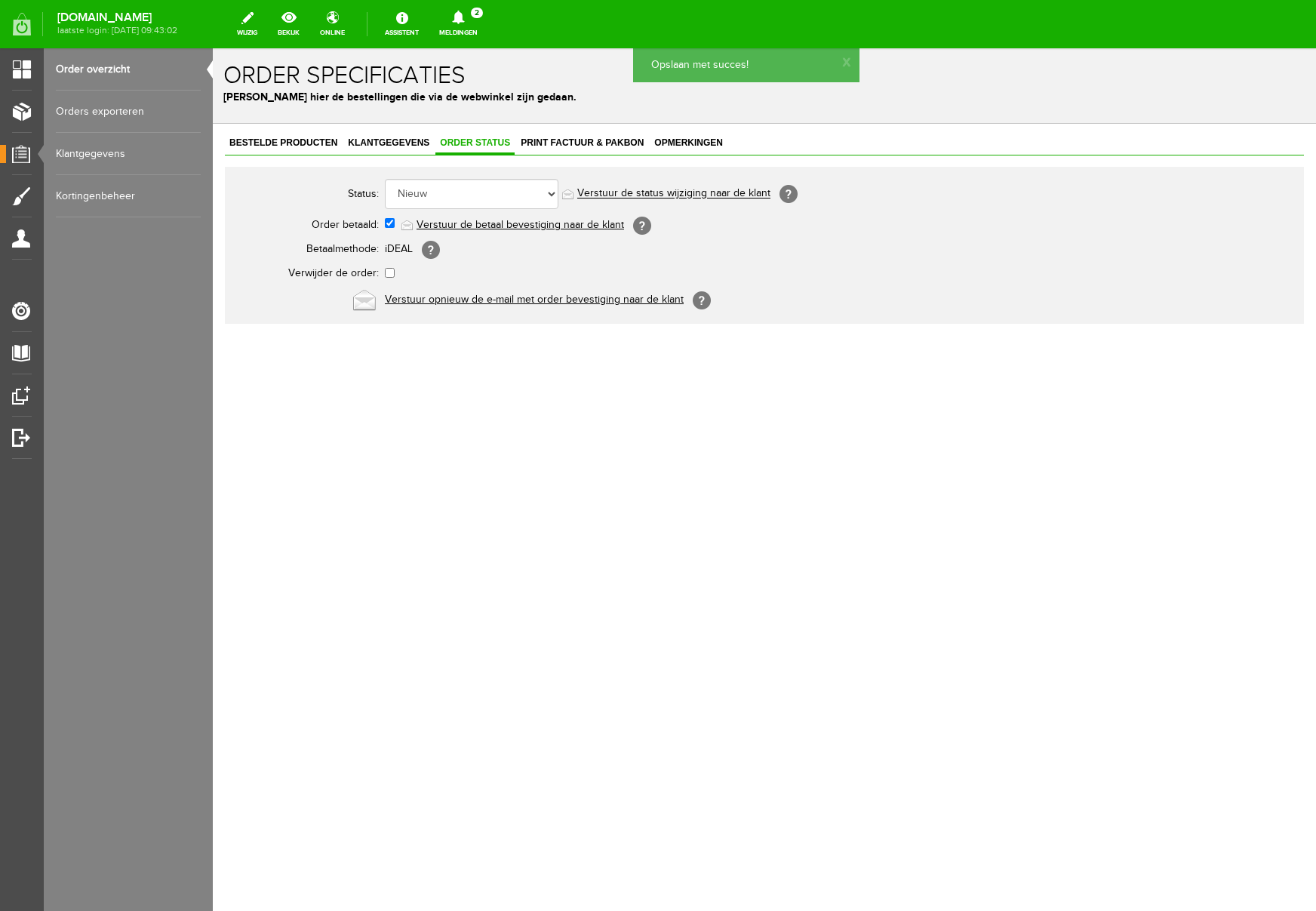
click at [497, 222] on link "Verstuur de betaal bevestiging naar de klant" at bounding box center [520, 225] width 208 height 12
click at [585, 141] on span "Print factuur & pakbon" at bounding box center [582, 143] width 132 height 10
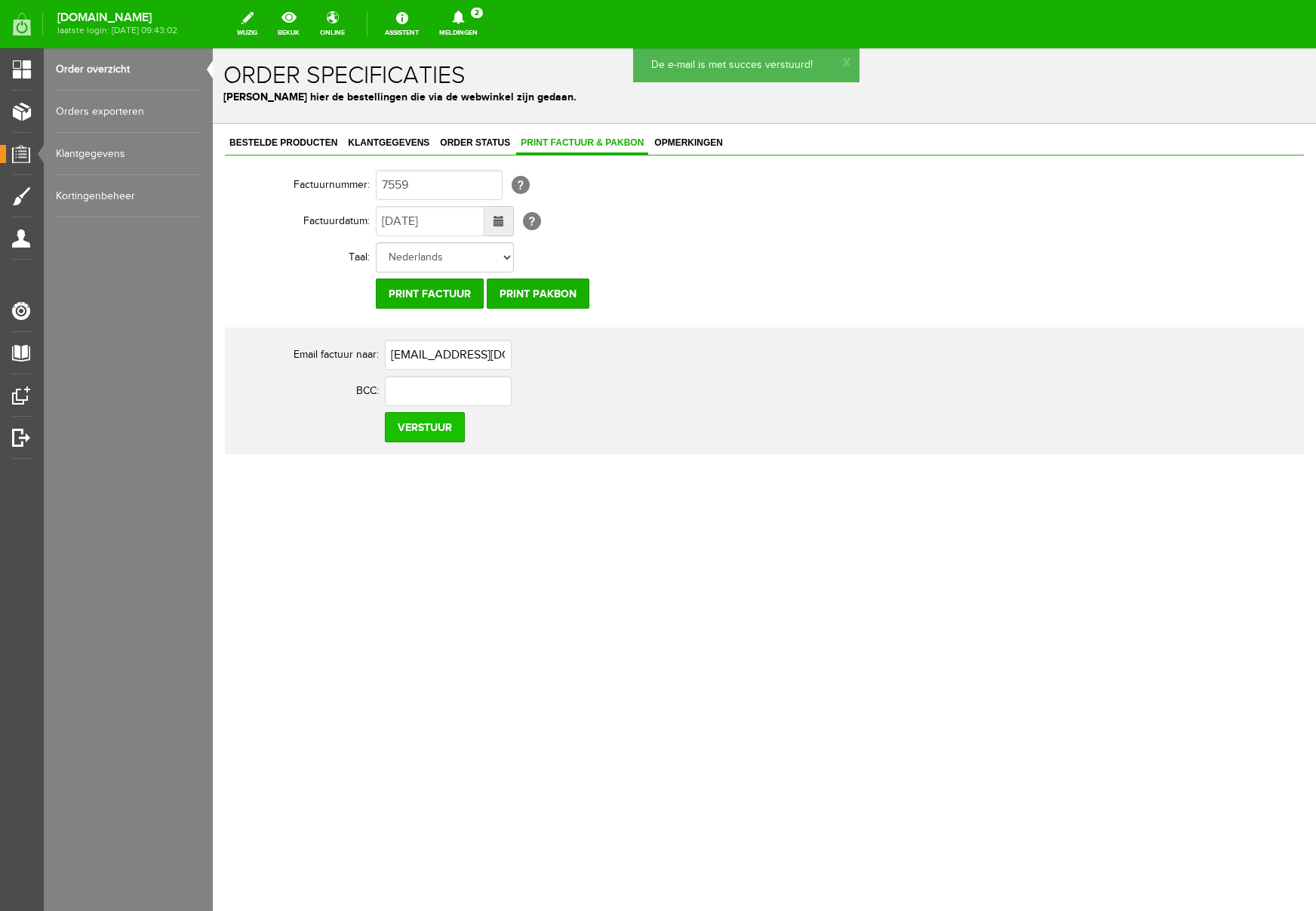
click at [415, 432] on input "Verstuur" at bounding box center [424, 427] width 80 height 30
click at [464, 17] on icon at bounding box center [458, 17] width 12 height 14
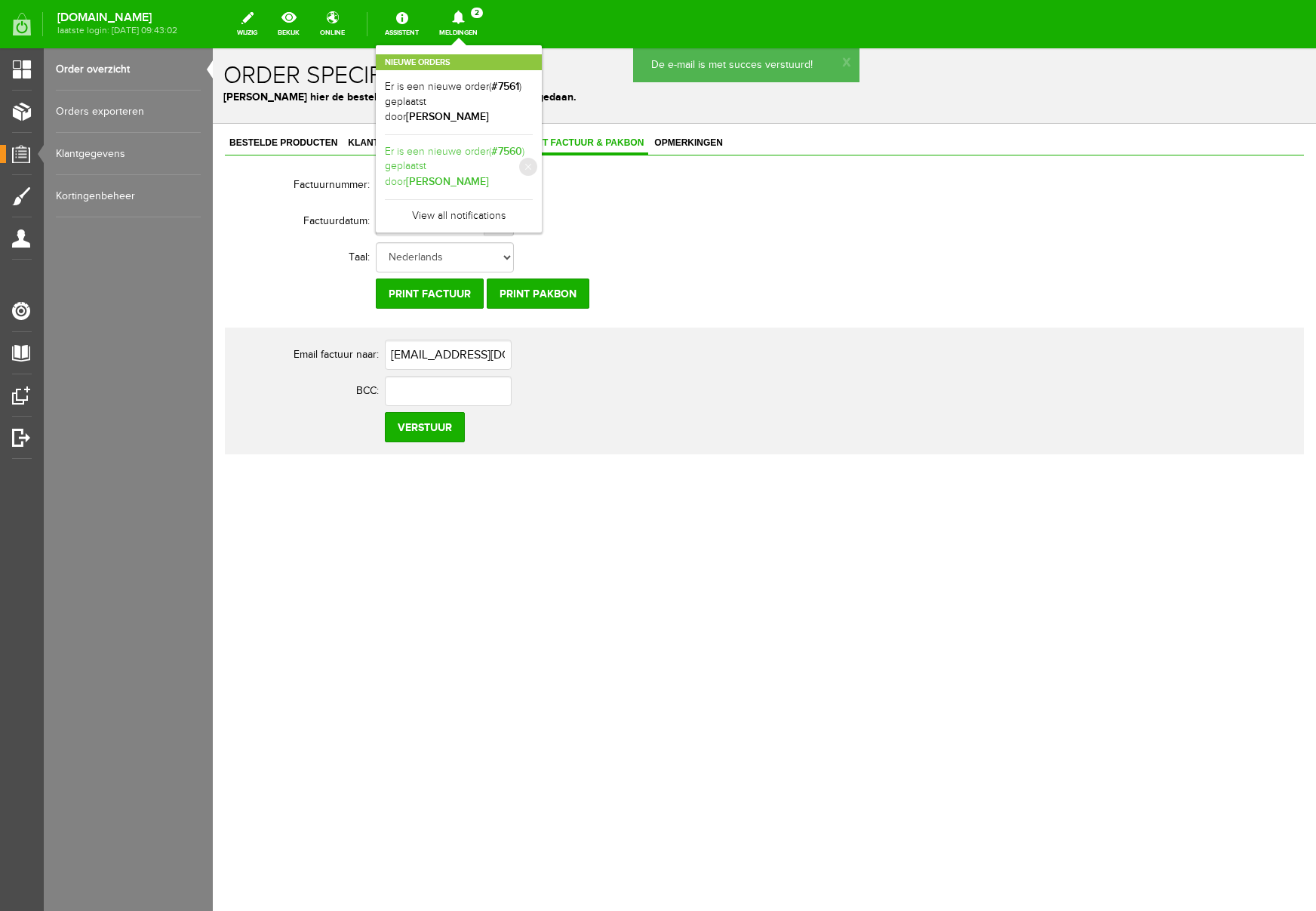
click at [519, 154] on link "Er is een nieuwe order( #7560 ) geplaatst door [PERSON_NAME]" at bounding box center [458, 167] width 148 height 46
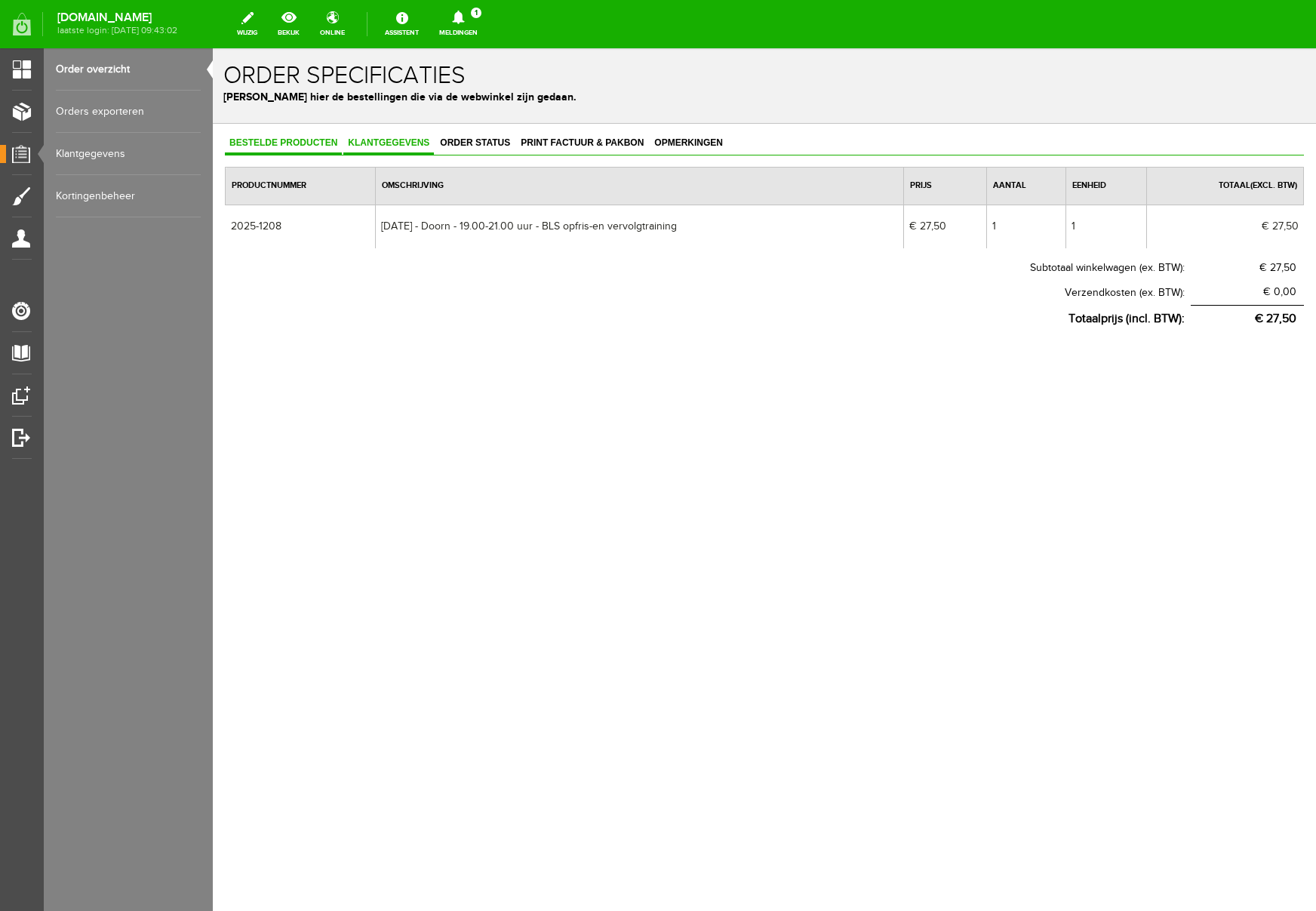
click at [391, 138] on span "Klantgegevens" at bounding box center [389, 143] width 91 height 10
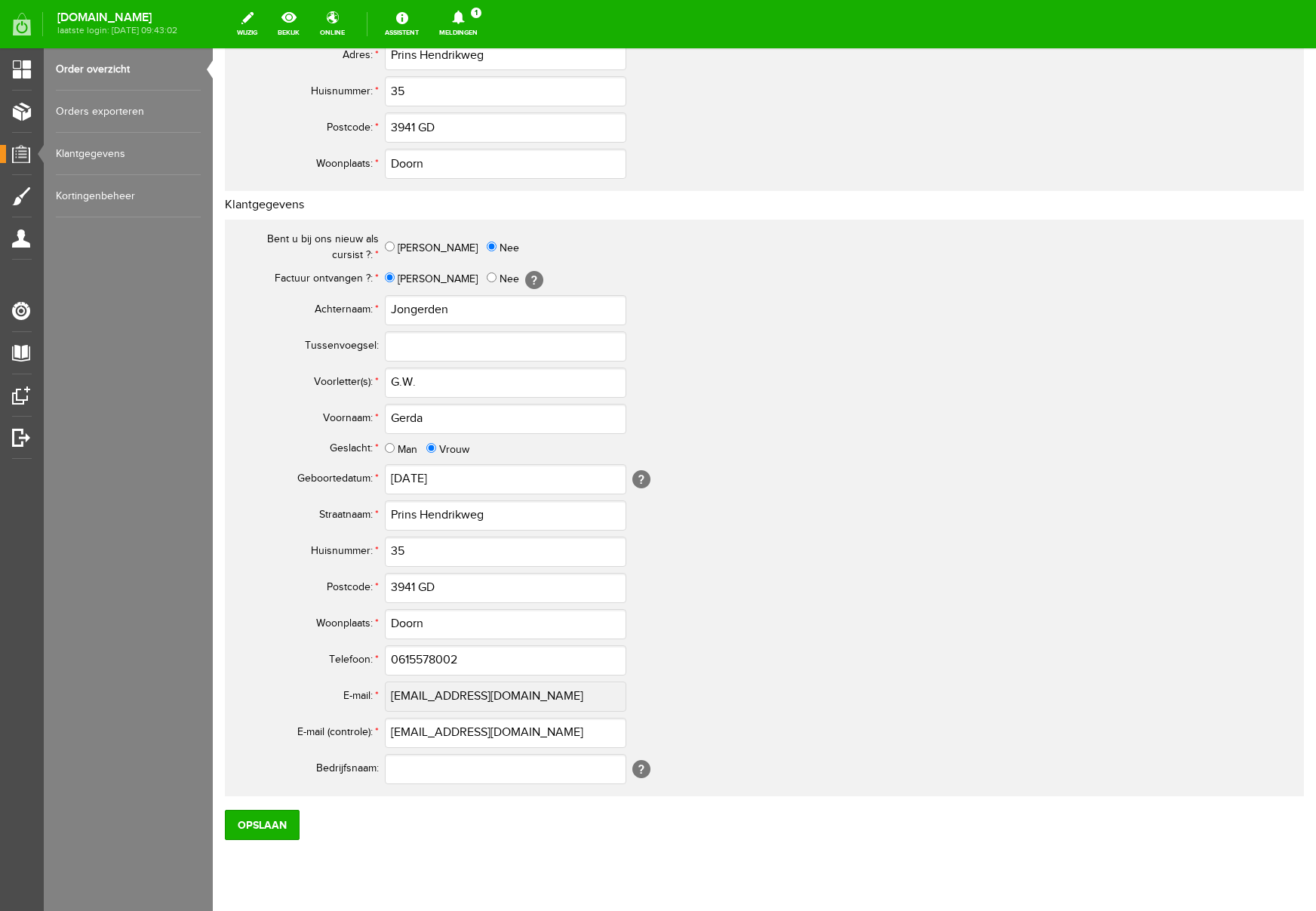
scroll to position [442, 0]
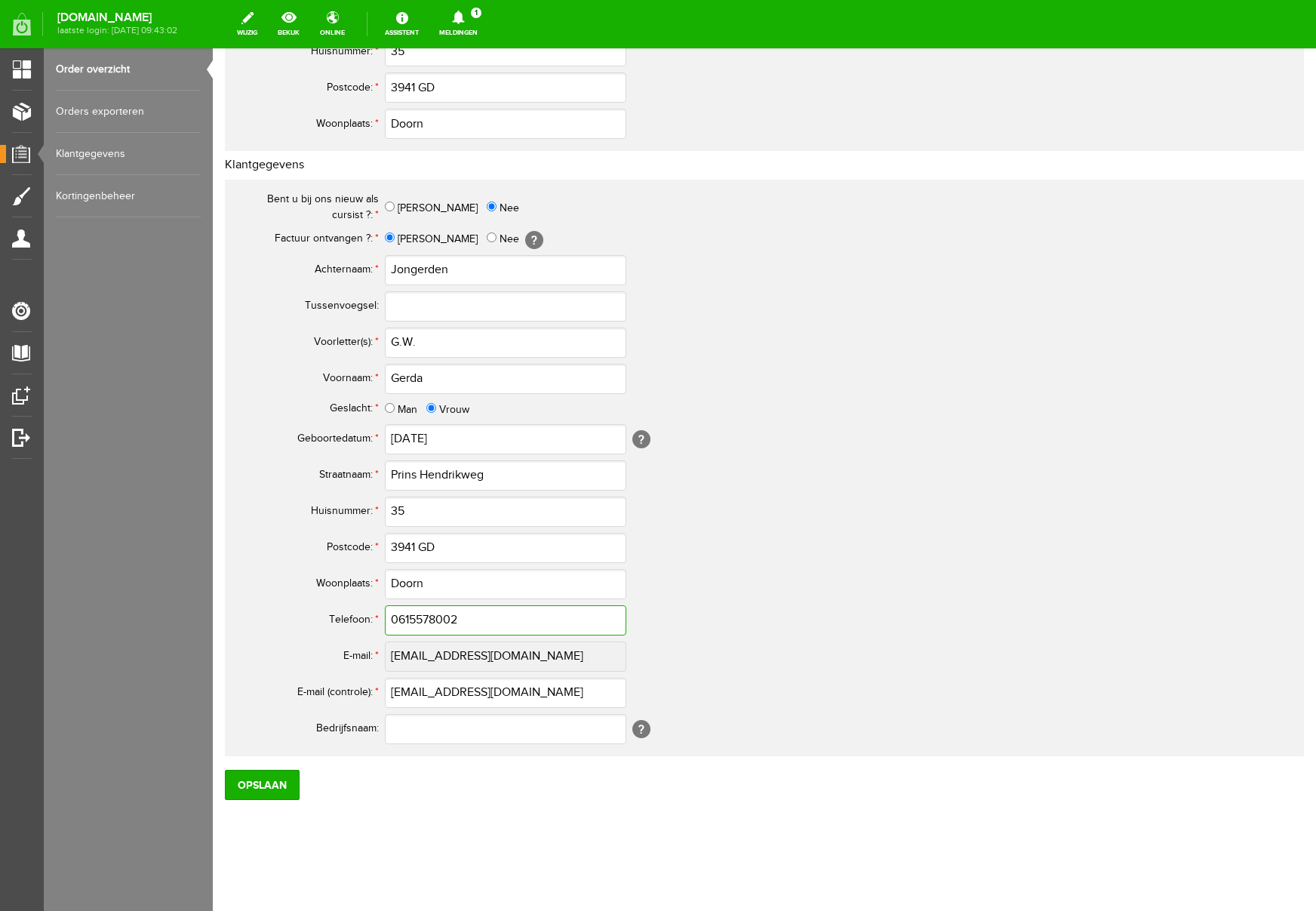
click at [405, 619] on input "0615578002" at bounding box center [505, 620] width 241 height 30
type input "06-15578002"
click at [259, 791] on input "Opslaan" at bounding box center [262, 785] width 75 height 30
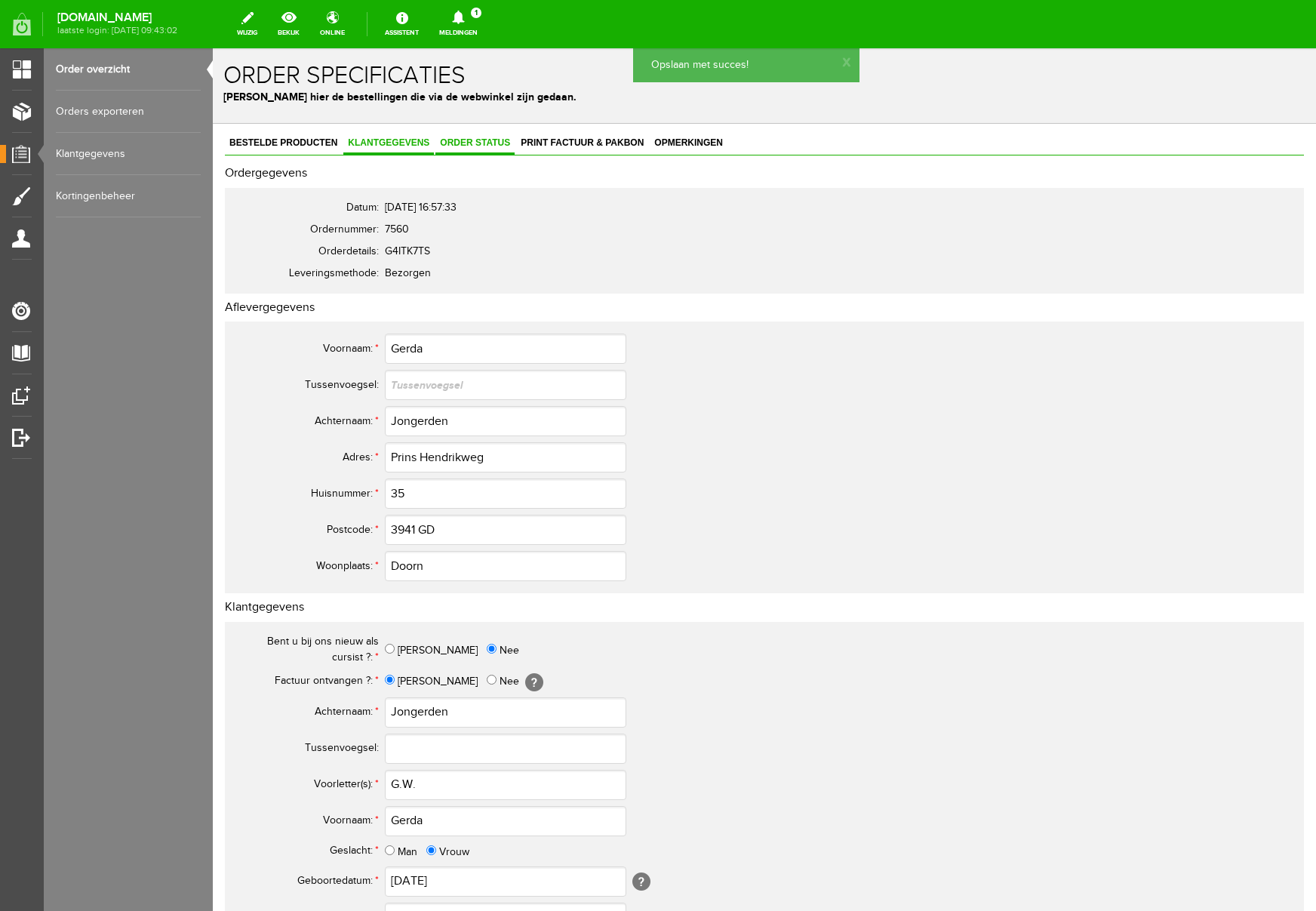
click at [472, 140] on span "Order status" at bounding box center [475, 143] width 79 height 10
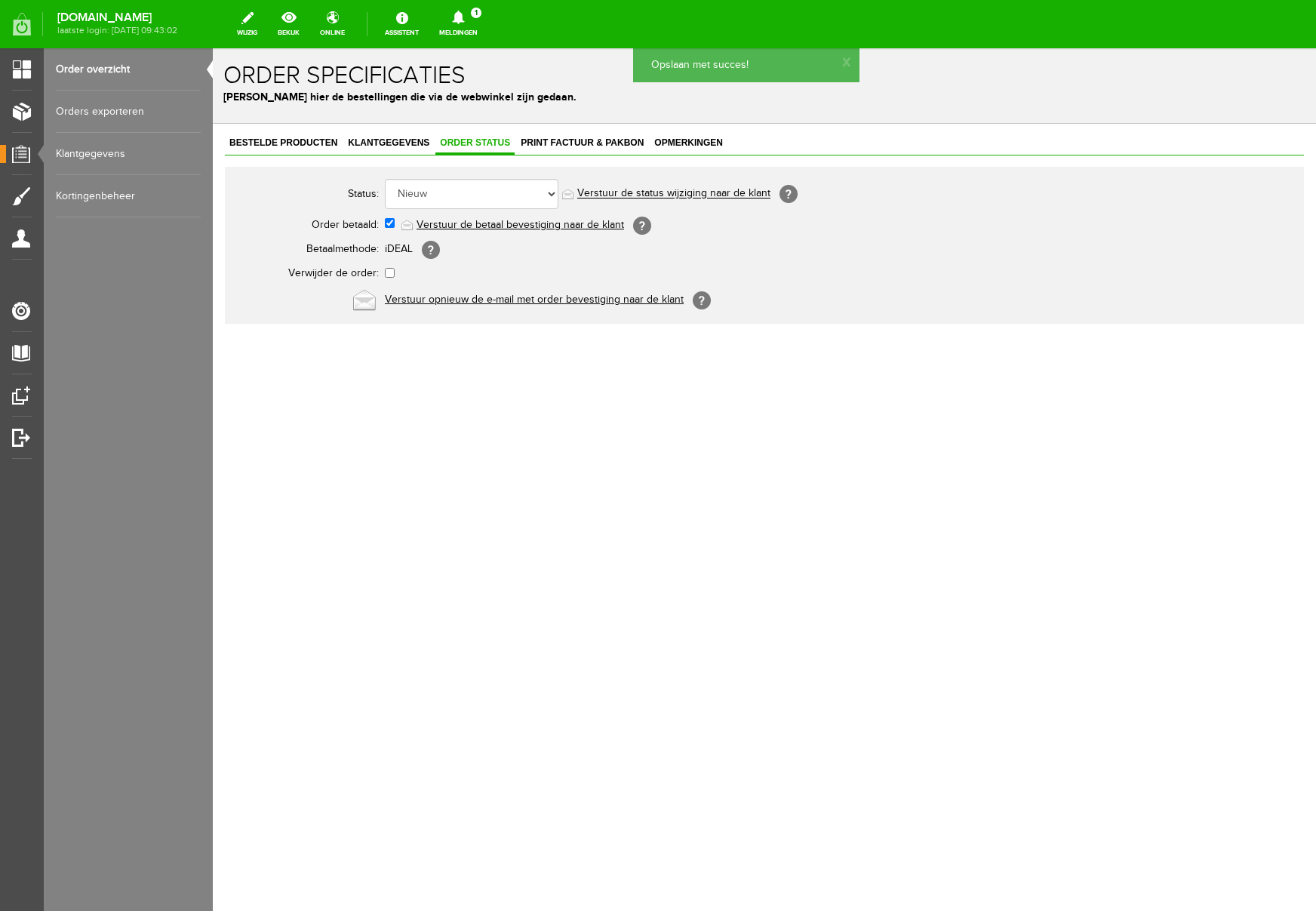
click at [479, 226] on link "Verstuur de betaal bevestiging naar de klant" at bounding box center [520, 225] width 208 height 12
click at [580, 141] on span "Print factuur & pakbon" at bounding box center [582, 143] width 132 height 10
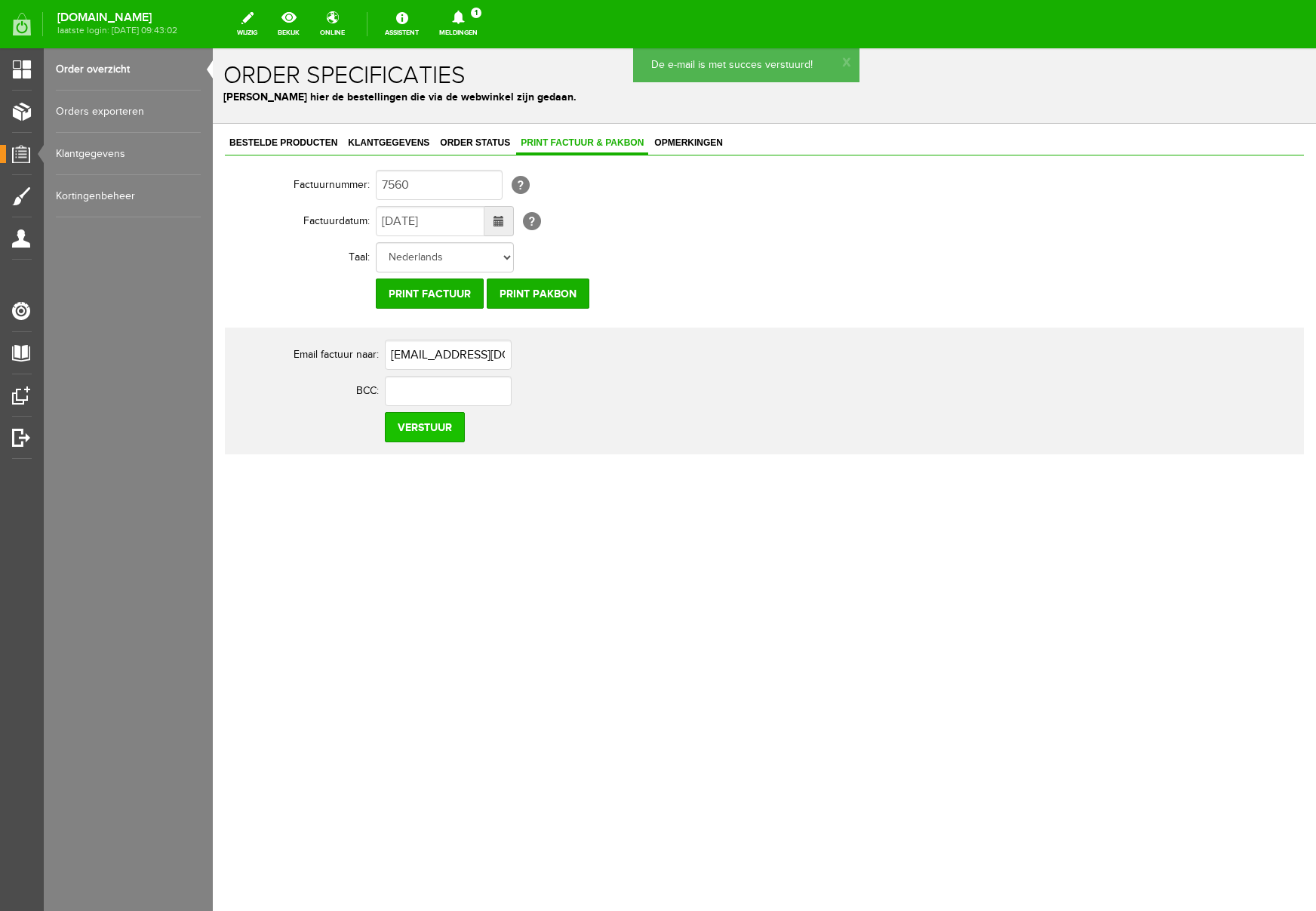
click at [433, 428] on input "Verstuur" at bounding box center [424, 427] width 80 height 30
click at [464, 16] on icon at bounding box center [458, 17] width 12 height 14
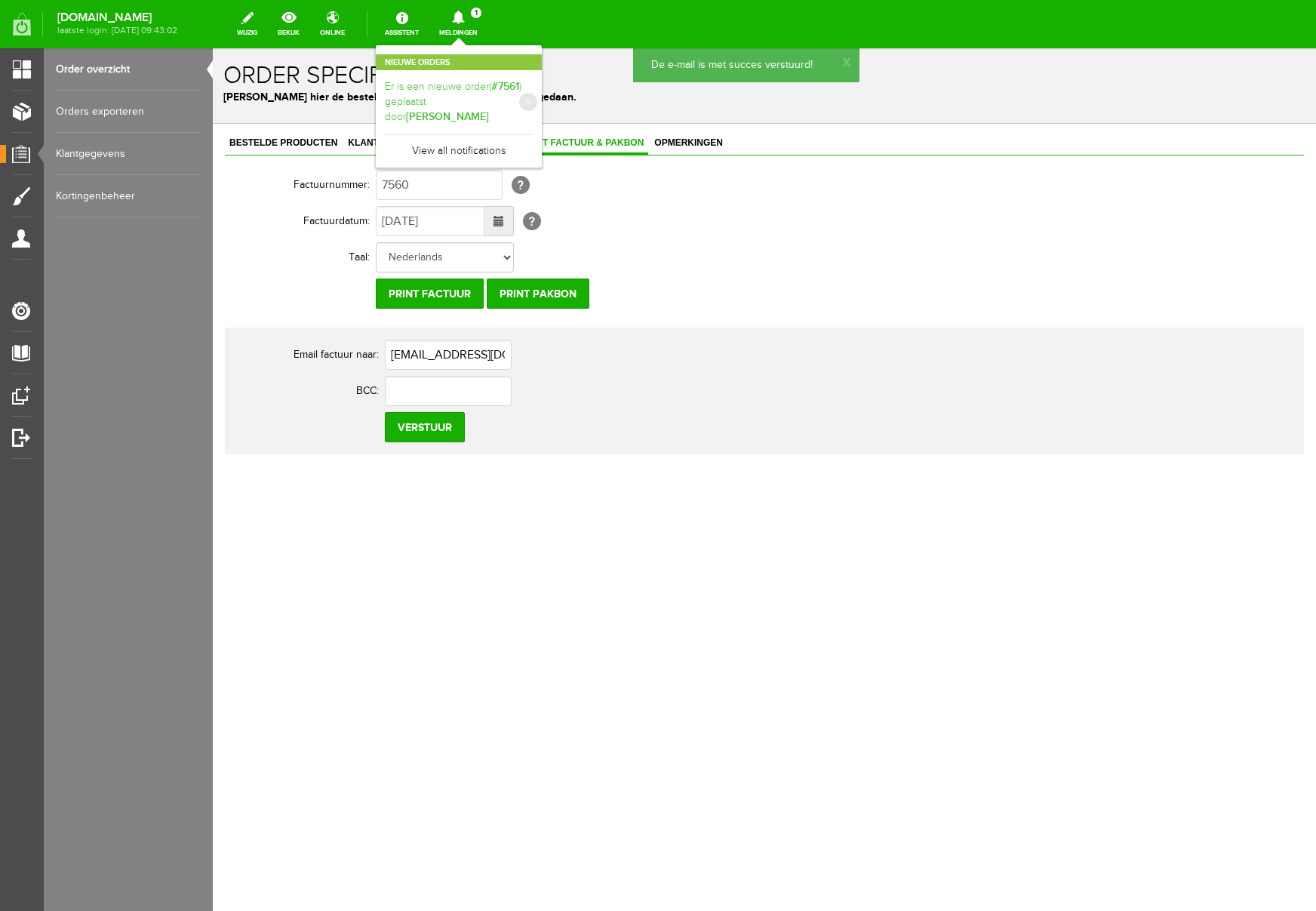
click at [489, 110] on b "[PERSON_NAME]" at bounding box center [447, 116] width 83 height 13
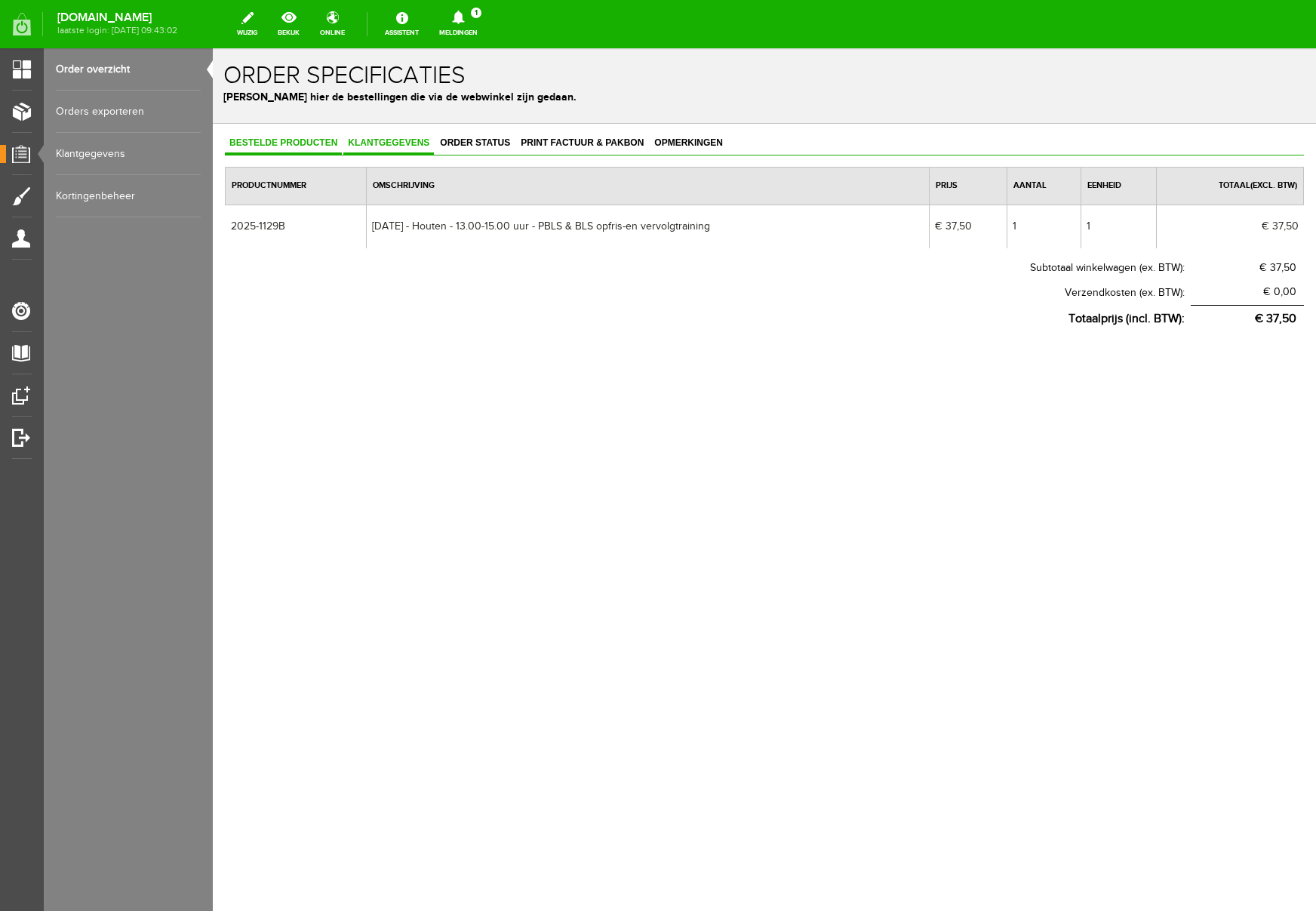
click at [391, 141] on span "Klantgegevens" at bounding box center [389, 143] width 91 height 10
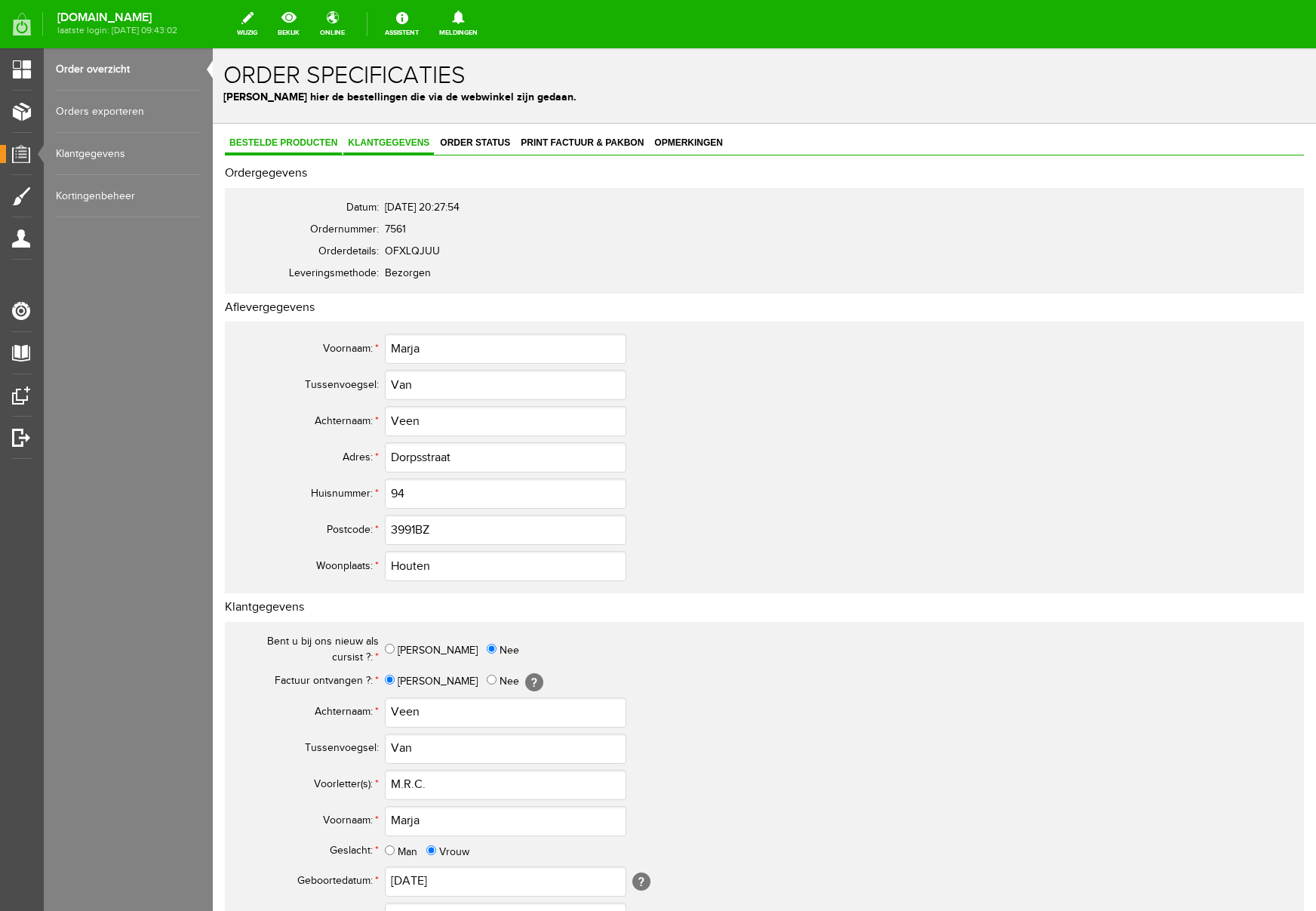
click at [282, 139] on span "Bestelde producten" at bounding box center [283, 143] width 117 height 10
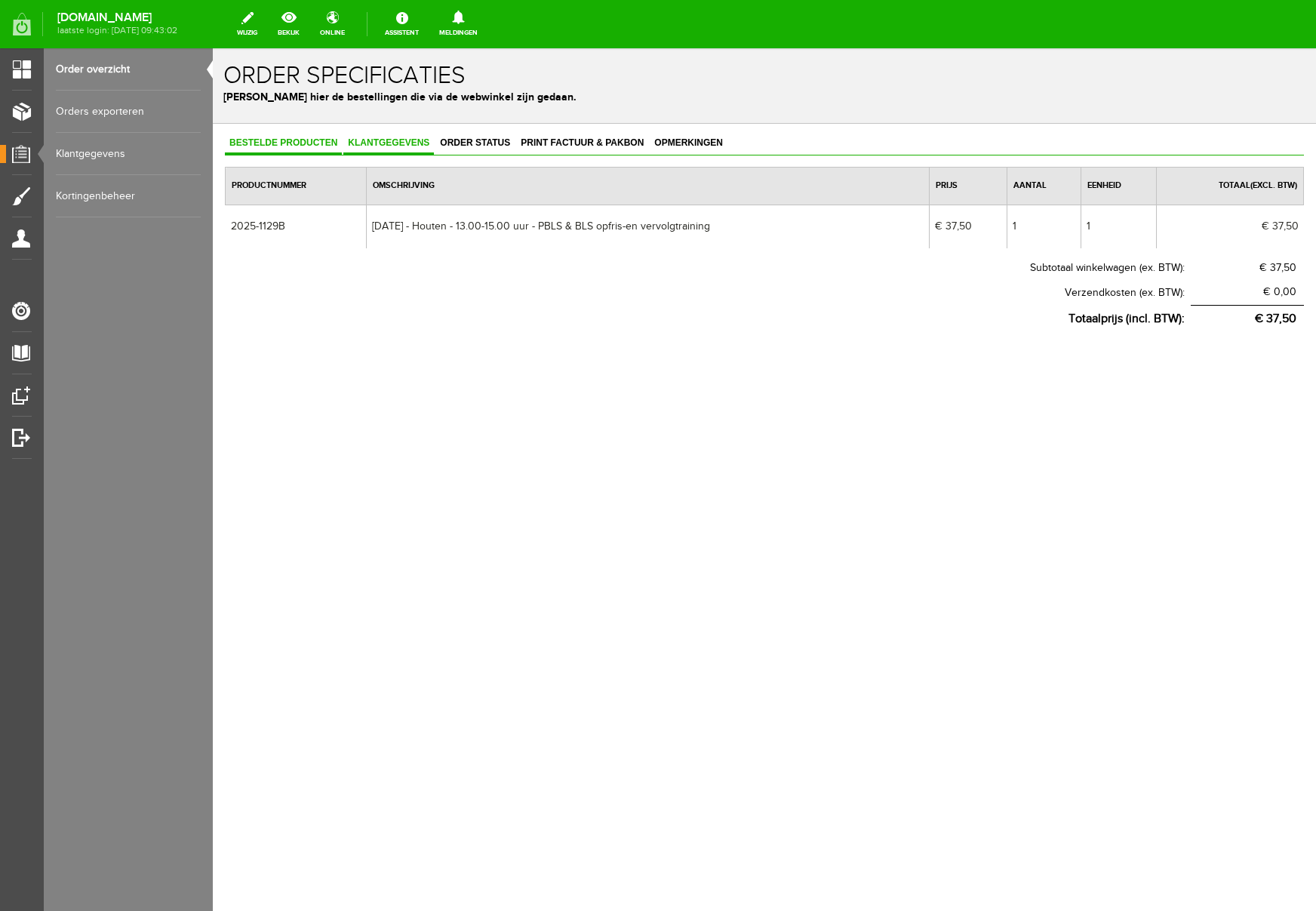
click at [409, 141] on span "Klantgegevens" at bounding box center [389, 143] width 91 height 10
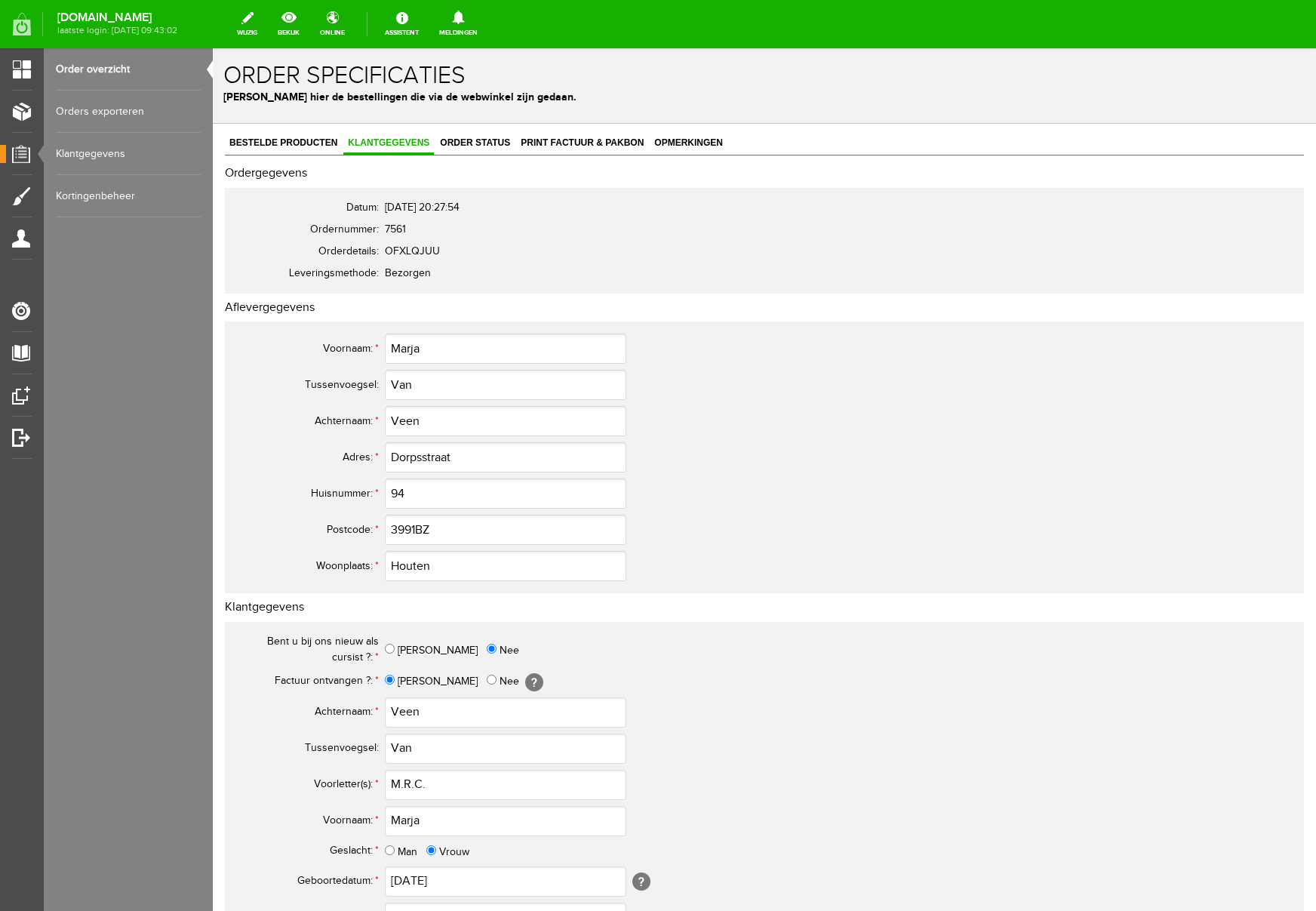
scroll to position [1, 0]
click at [416, 531] on input "3991BZ" at bounding box center [505, 529] width 241 height 30
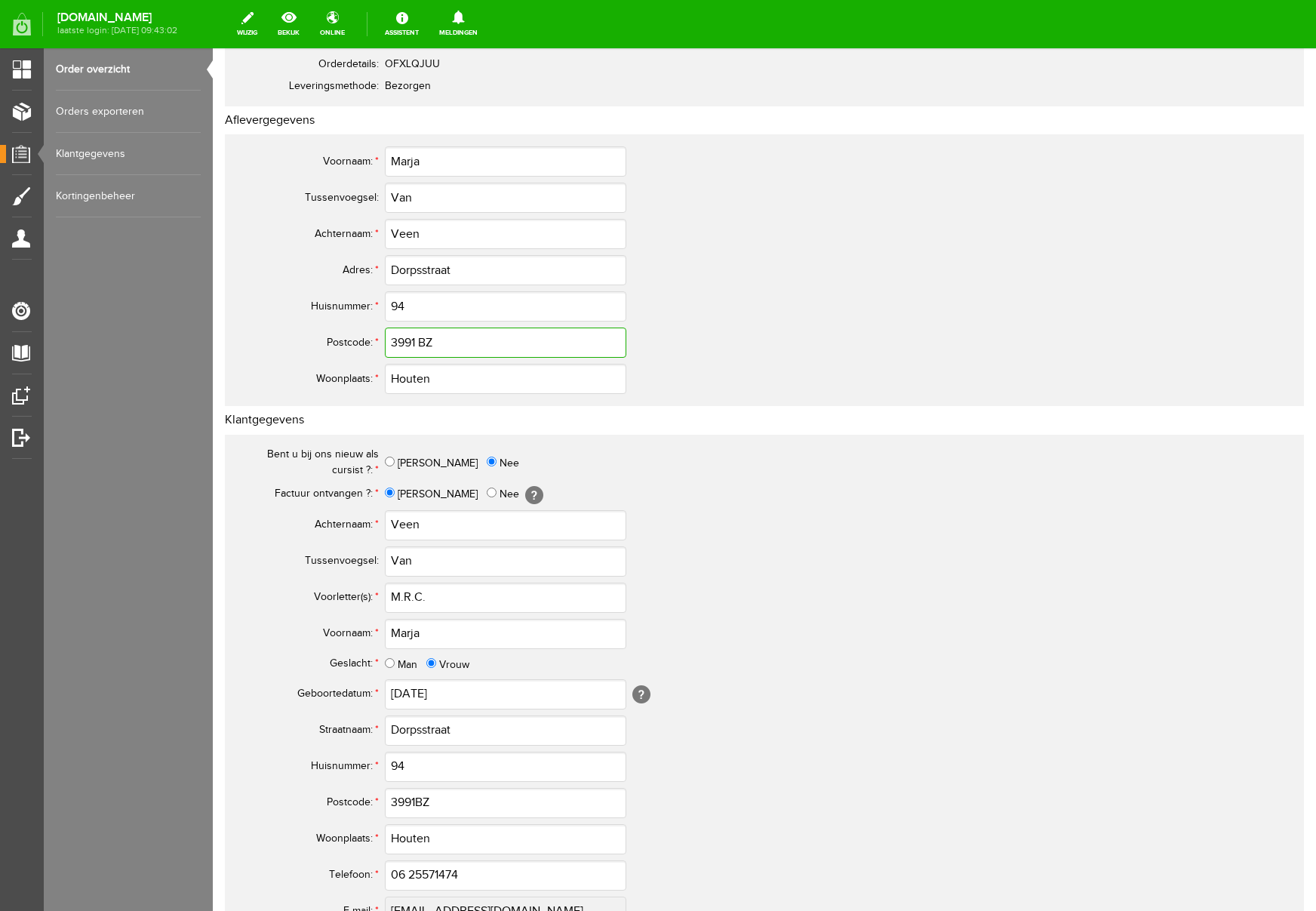
scroll to position [191, 0]
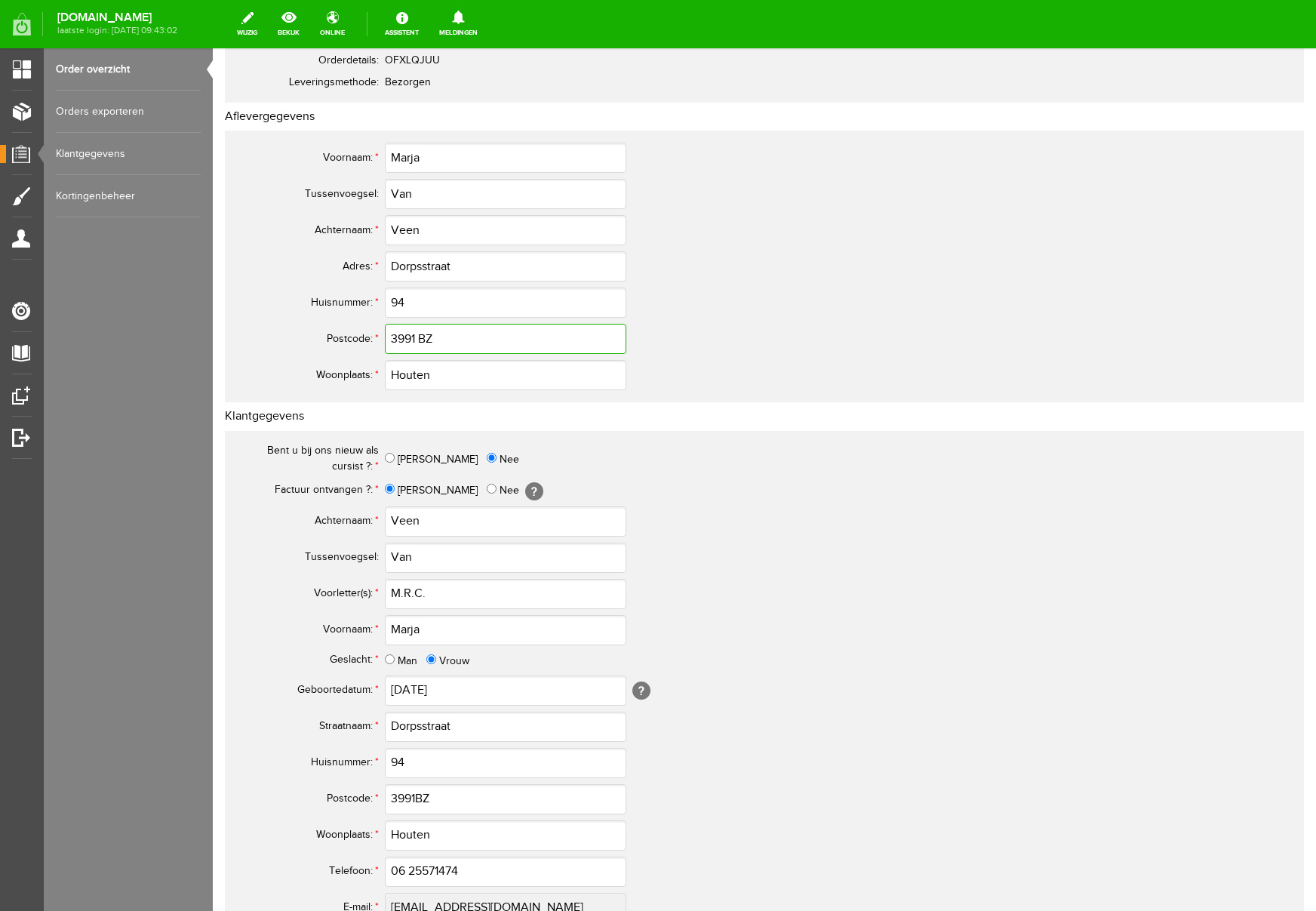
type input "3991 BZ"
click at [401, 191] on input "Van" at bounding box center [505, 193] width 241 height 30
type input "van"
click at [400, 563] on input "Van" at bounding box center [505, 557] width 241 height 30
type input "van"
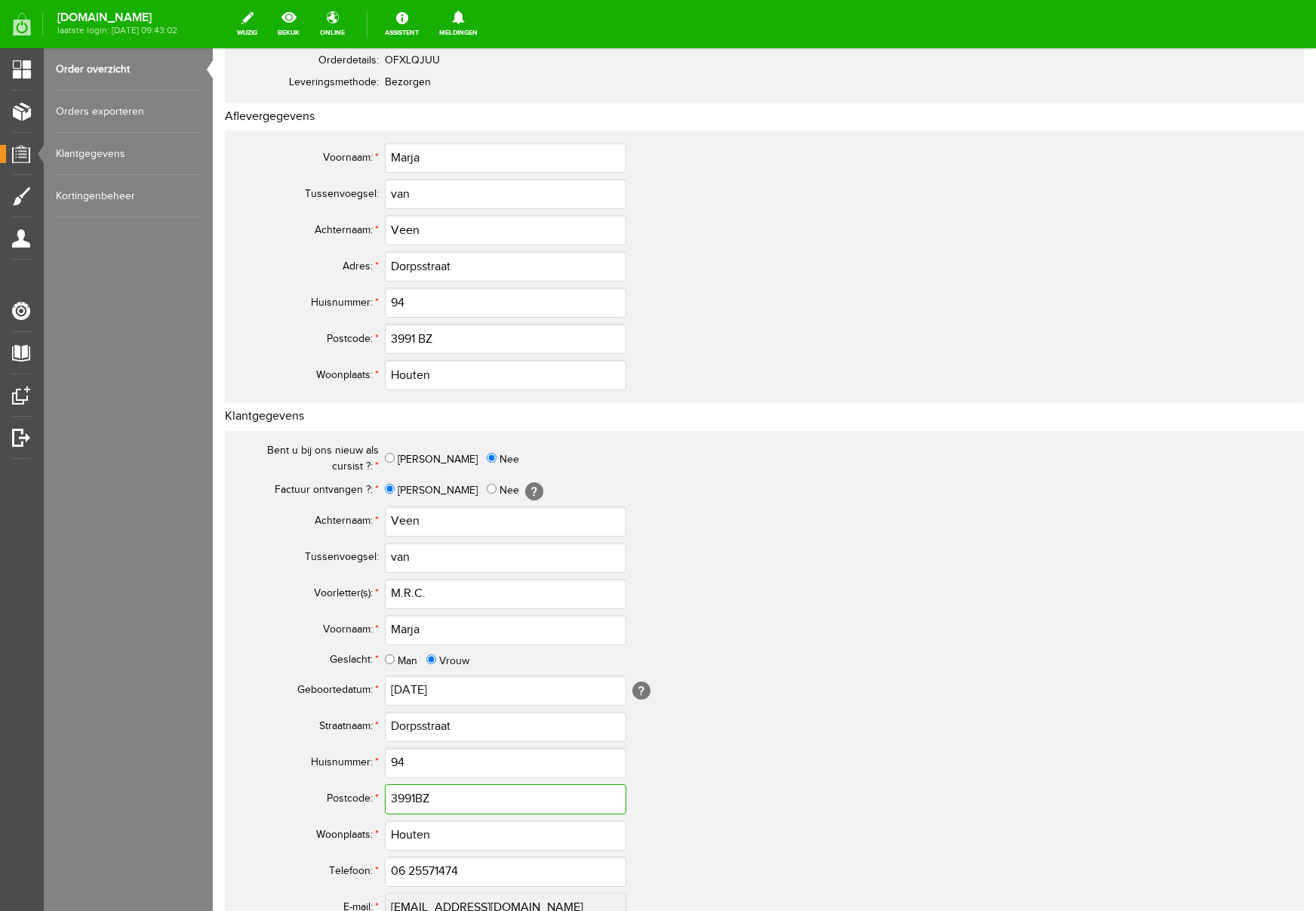
click at [415, 797] on input "3991BZ" at bounding box center [505, 799] width 241 height 30
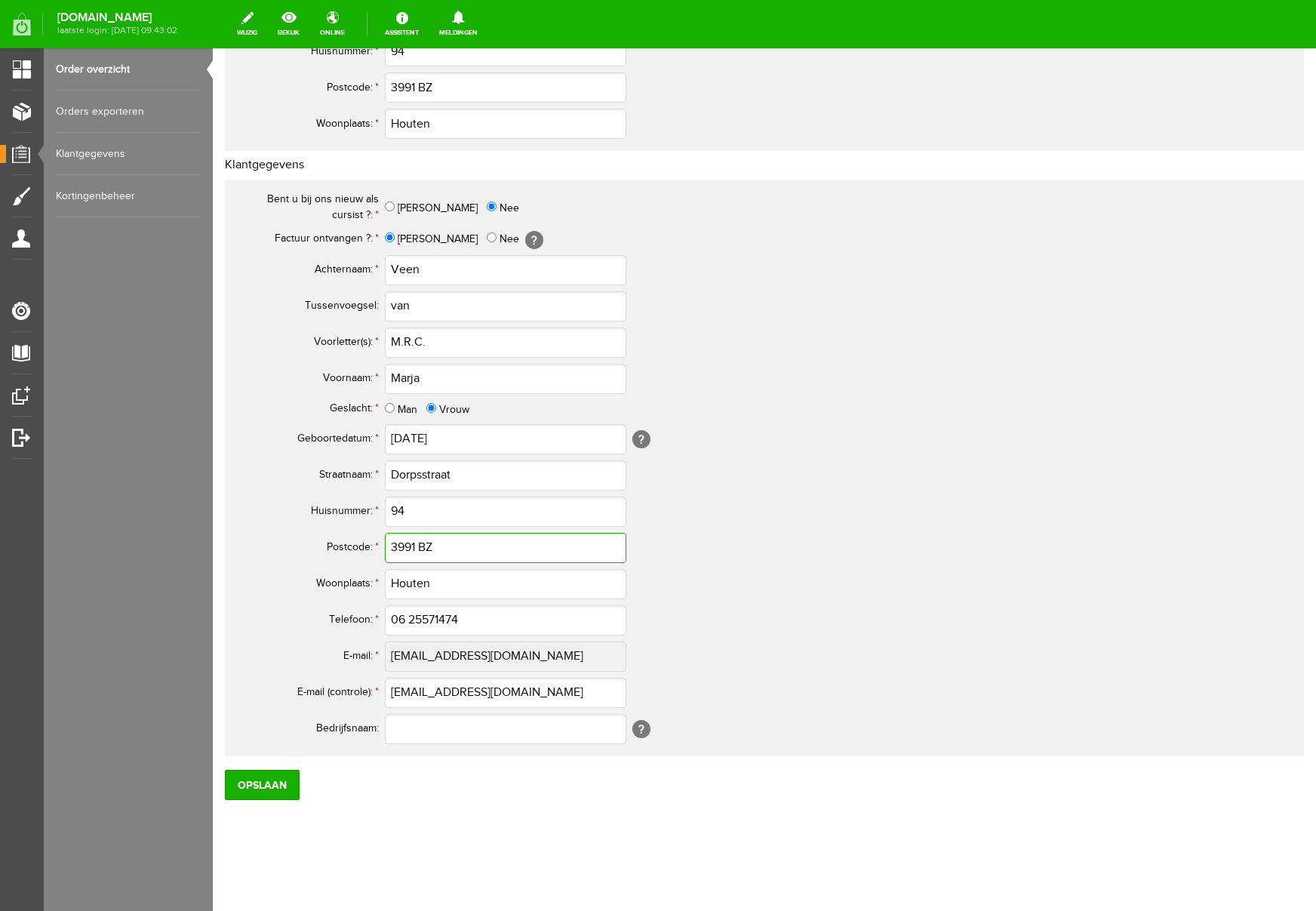
scroll to position [440, 0]
type input "3991 BZ"
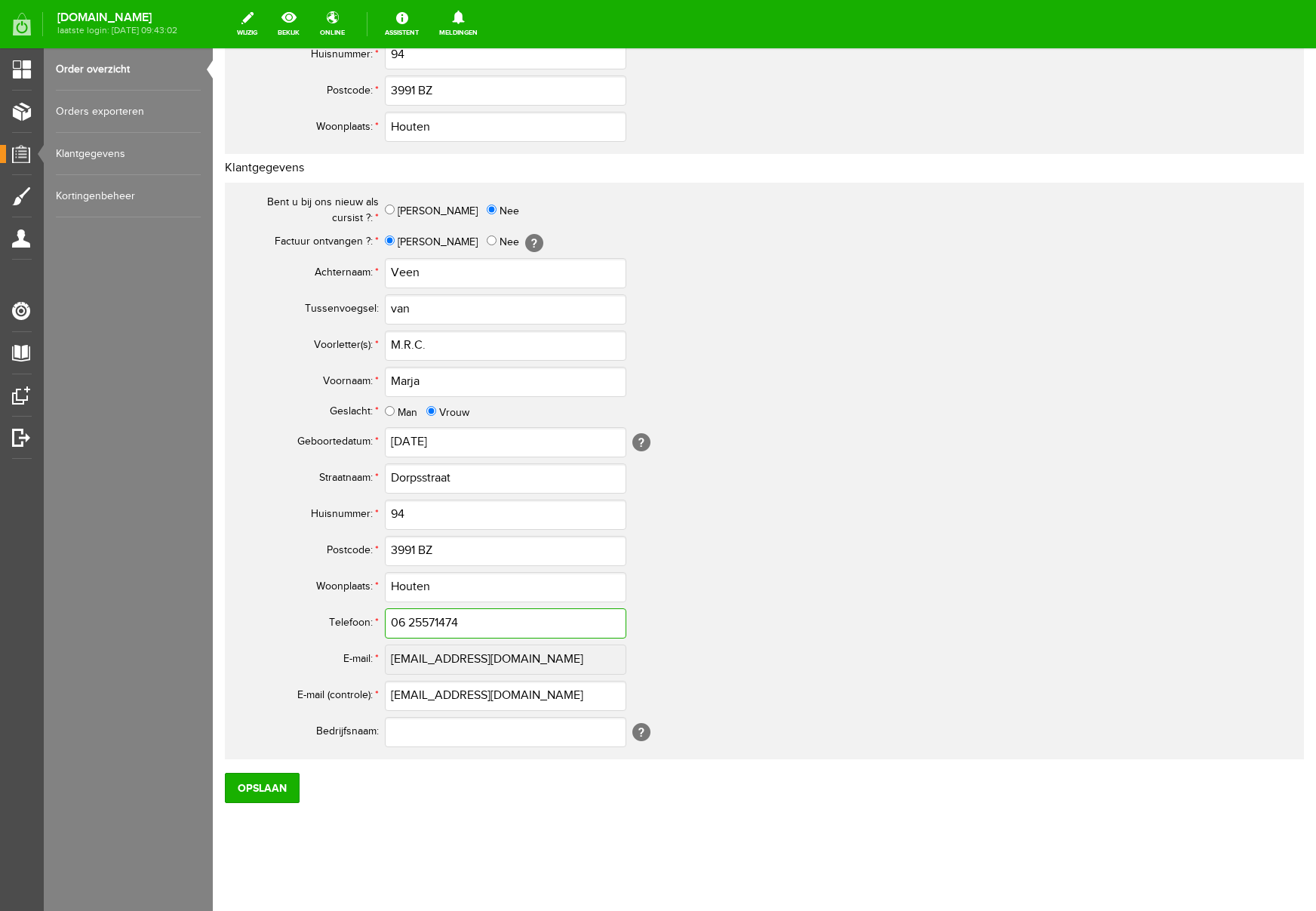
click at [409, 624] on input "06 25571474" at bounding box center [505, 623] width 241 height 30
type input "06-25571474"
click at [275, 790] on input "Opslaan" at bounding box center [262, 785] width 75 height 30
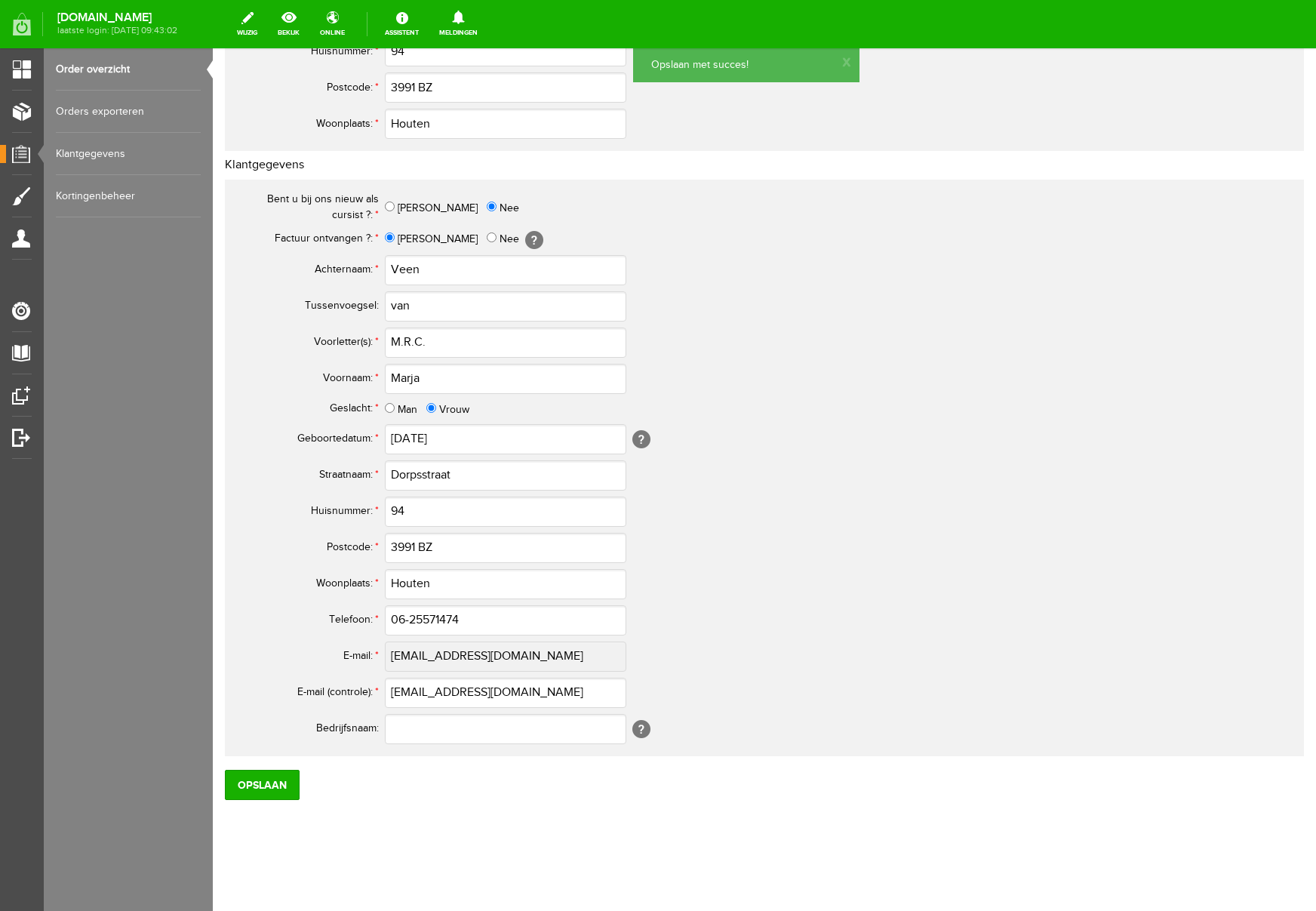
scroll to position [0, 0]
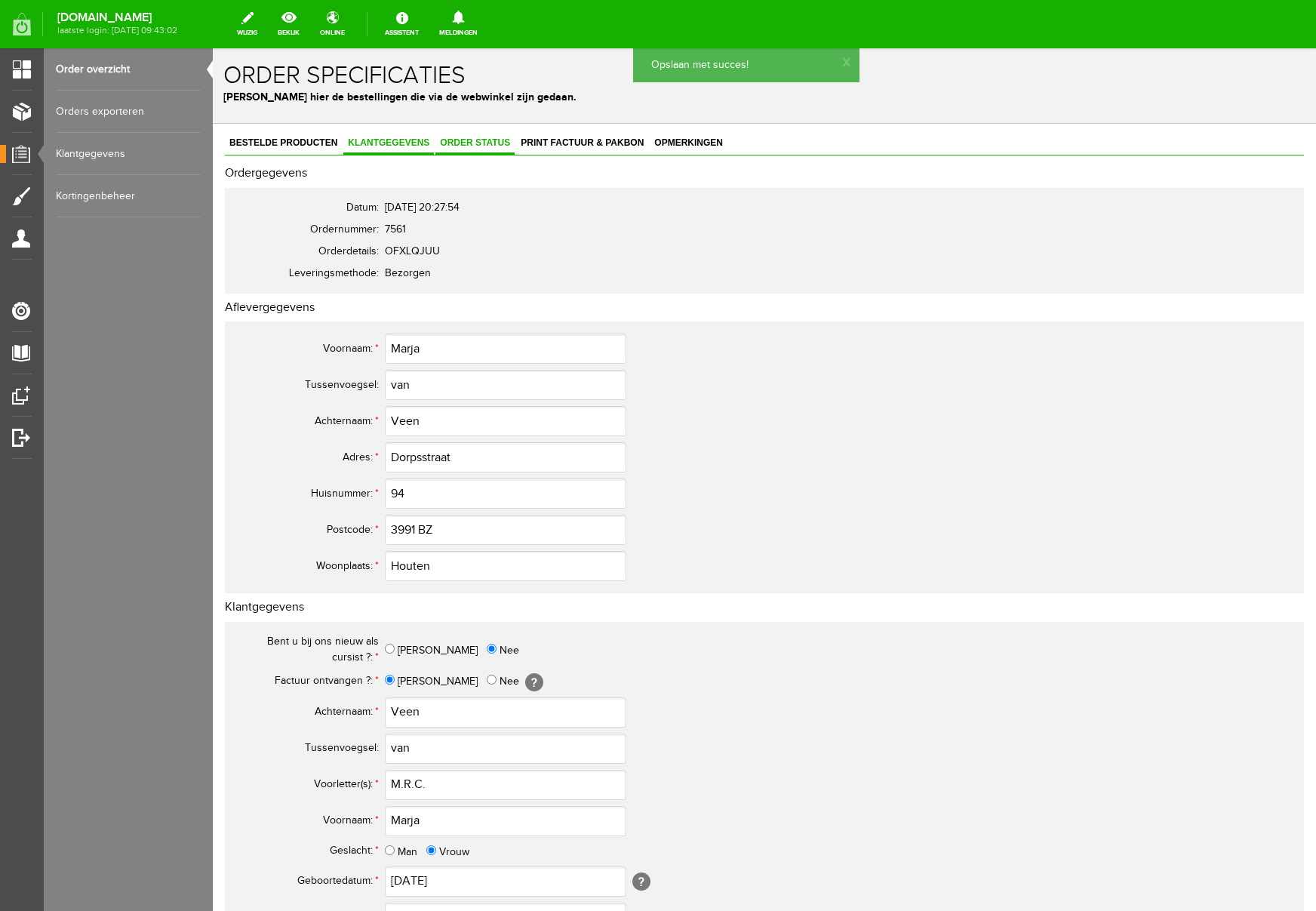
click at [467, 141] on span "Order status" at bounding box center [475, 143] width 79 height 10
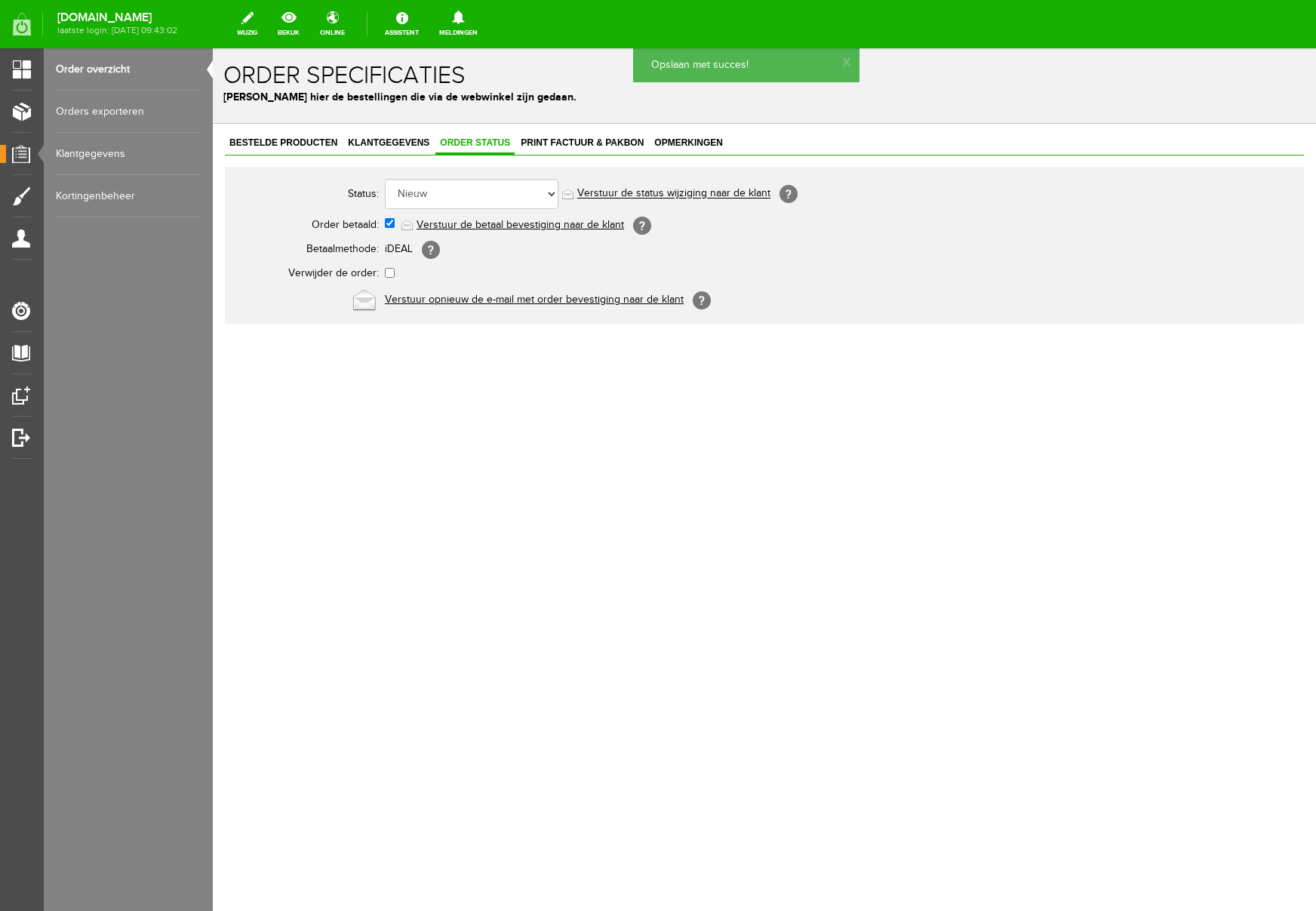
click at [540, 225] on link "Verstuur de betaal bevestiging naar de klant" at bounding box center [520, 225] width 208 height 12
click at [586, 144] on span "Print factuur & pakbon" at bounding box center [582, 143] width 132 height 10
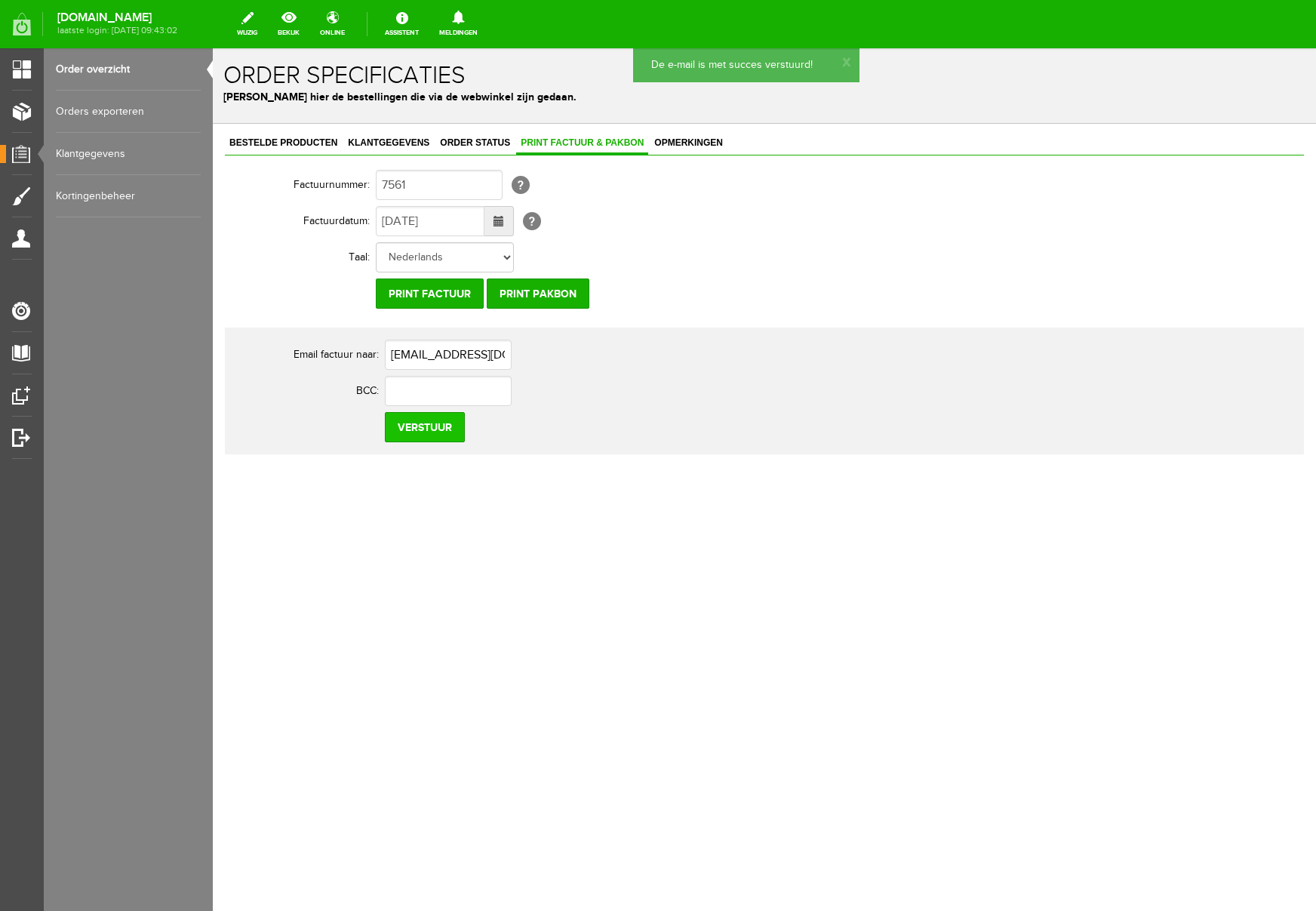
click at [431, 427] on input "Verstuur" at bounding box center [424, 427] width 80 height 30
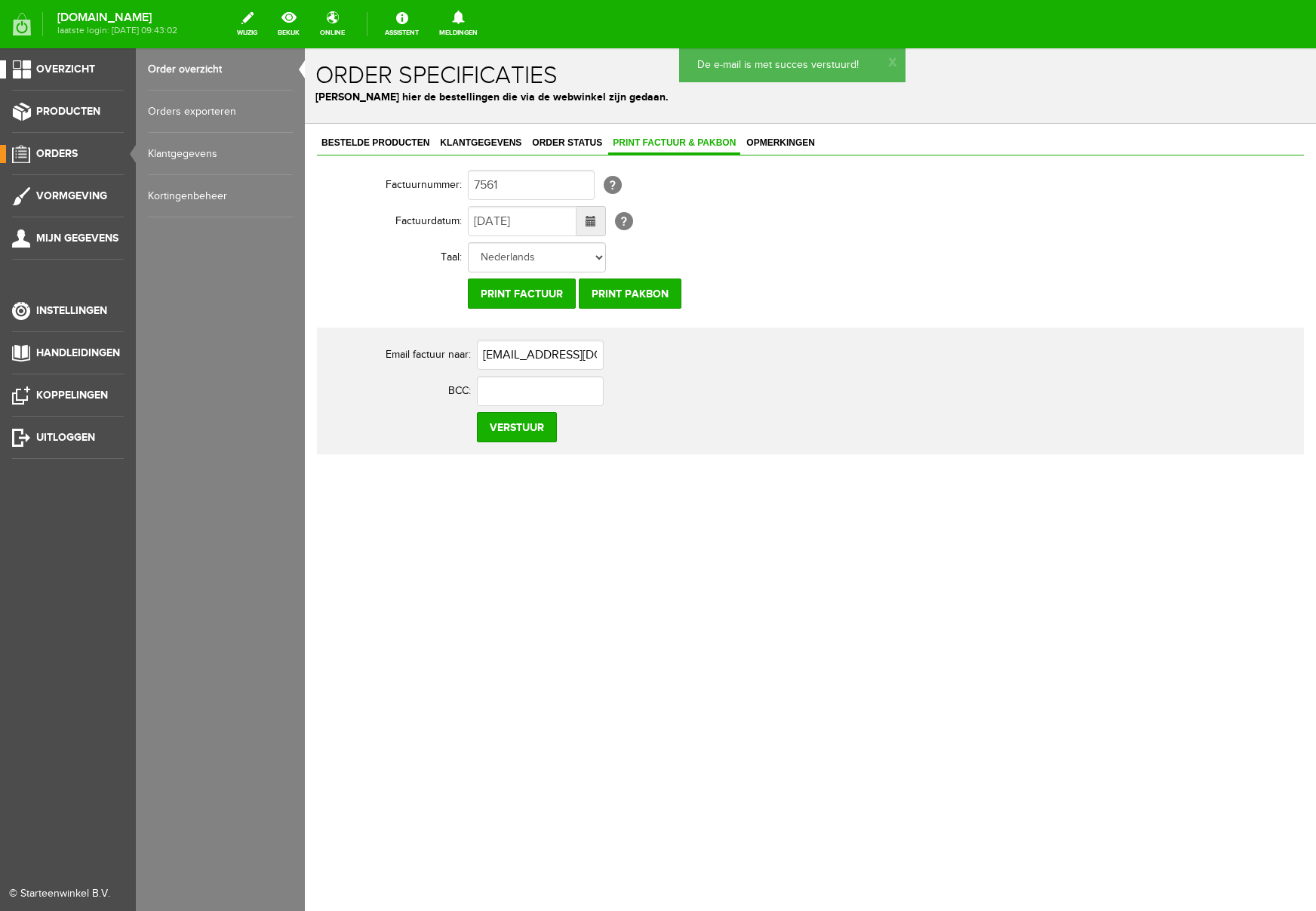
click at [69, 70] on span "Overzicht" at bounding box center [65, 69] width 59 height 13
